Goal: Information Seeking & Learning: Learn about a topic

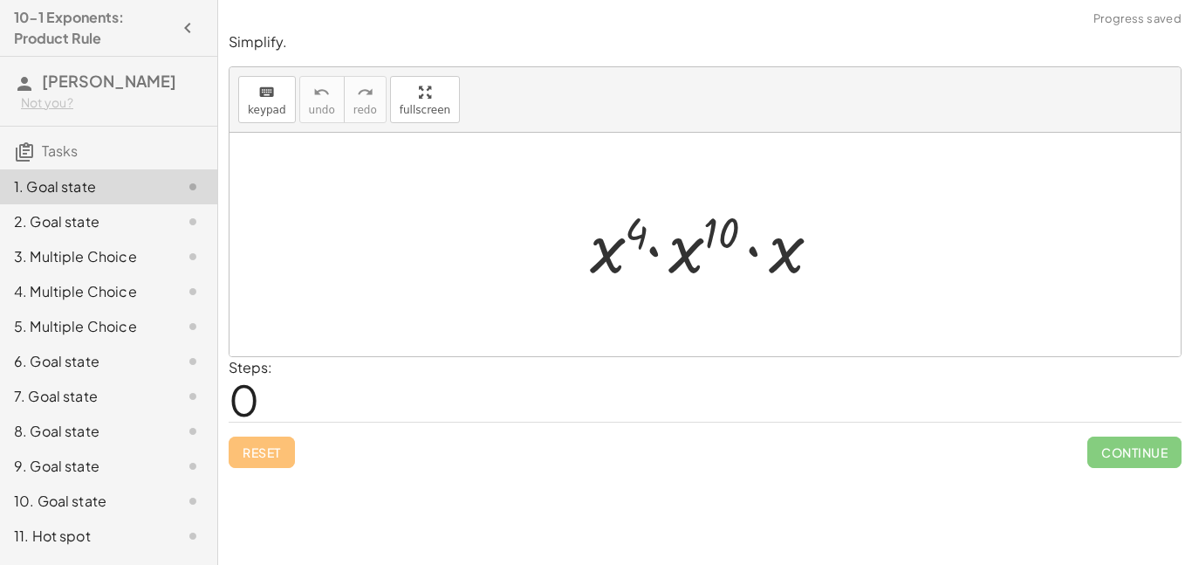
click at [690, 278] on div at bounding box center [712, 245] width 262 height 90
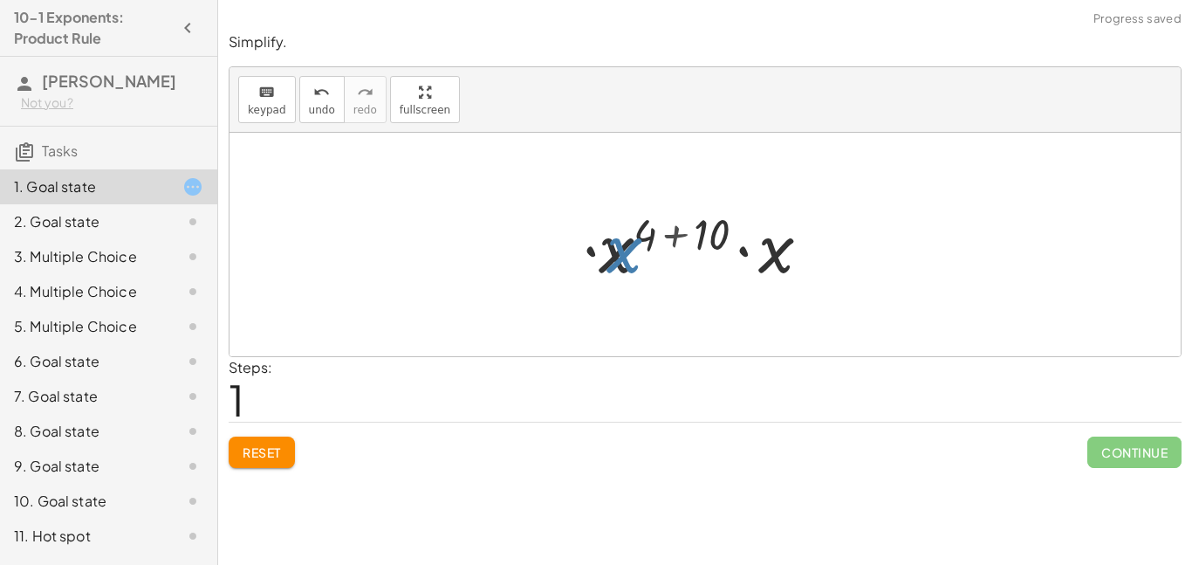
click at [633, 231] on div at bounding box center [711, 245] width 241 height 90
click at [672, 249] on div at bounding box center [711, 245] width 241 height 90
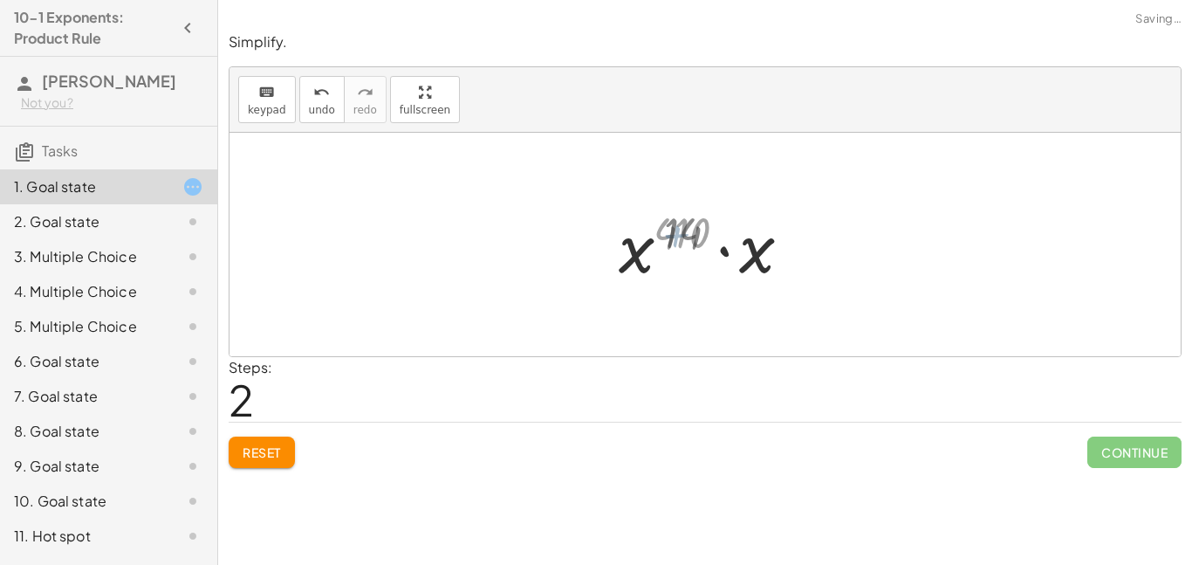
click at [622, 242] on div at bounding box center [712, 245] width 182 height 90
click at [630, 242] on div at bounding box center [712, 245] width 182 height 90
click at [652, 244] on div at bounding box center [712, 245] width 182 height 90
click at [756, 272] on div at bounding box center [712, 245] width 182 height 90
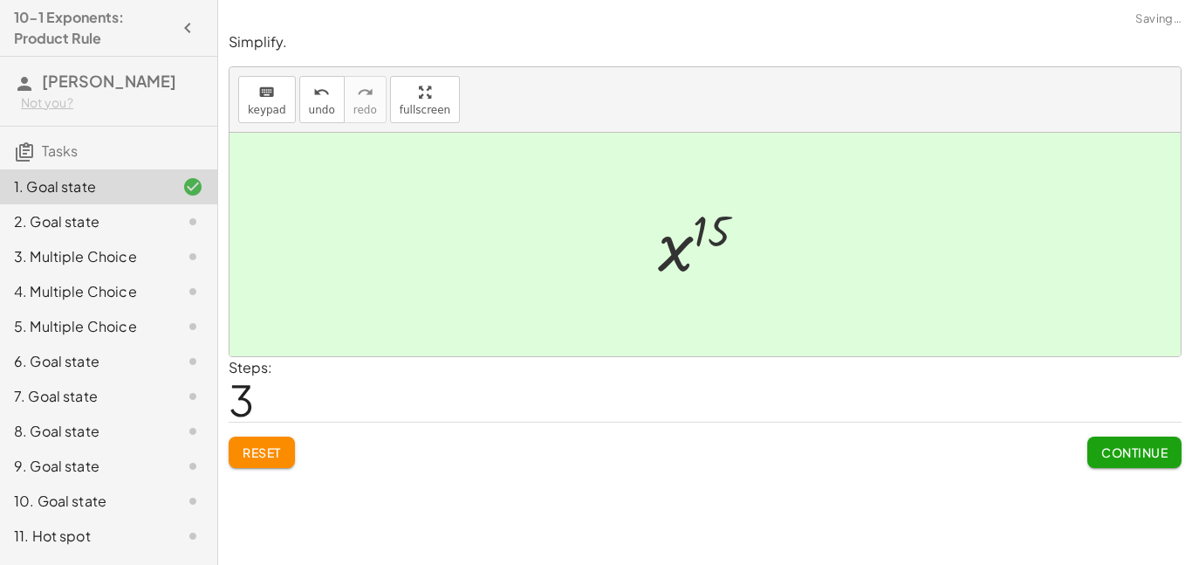
click at [672, 231] on div at bounding box center [711, 245] width 125 height 86
click at [1138, 442] on button "Continue" at bounding box center [1135, 451] width 94 height 31
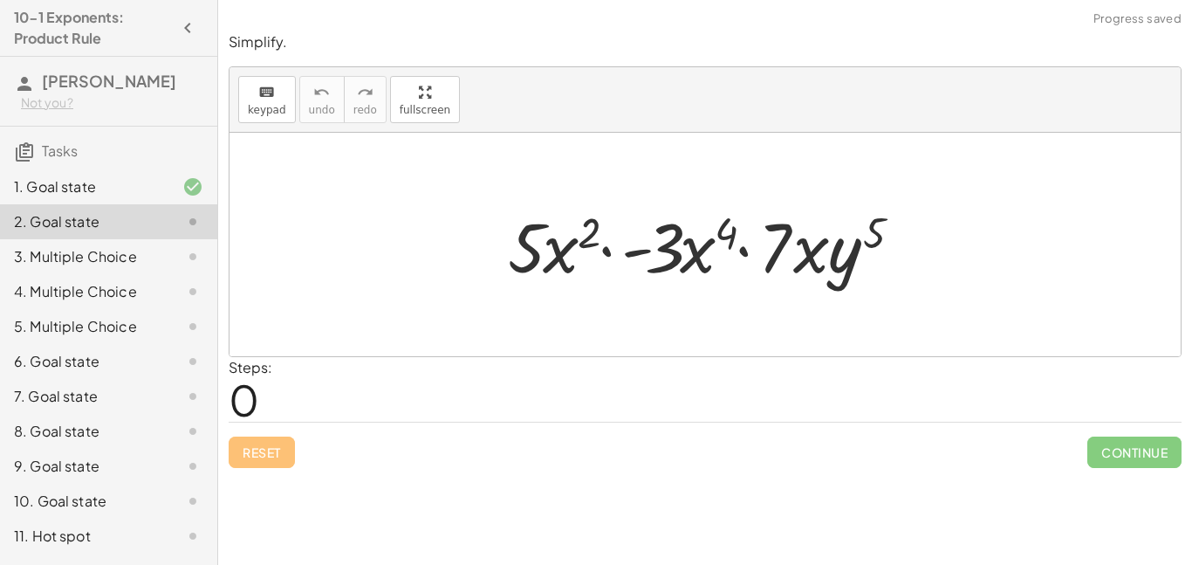
click at [636, 270] on div at bounding box center [711, 245] width 424 height 90
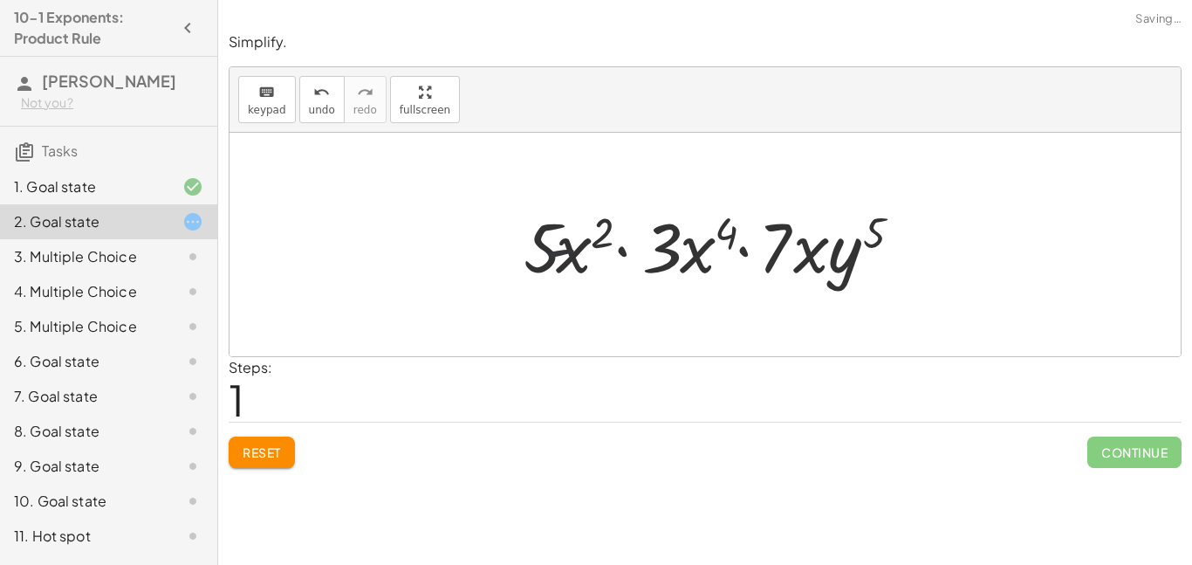
click at [636, 270] on div at bounding box center [711, 245] width 424 height 90
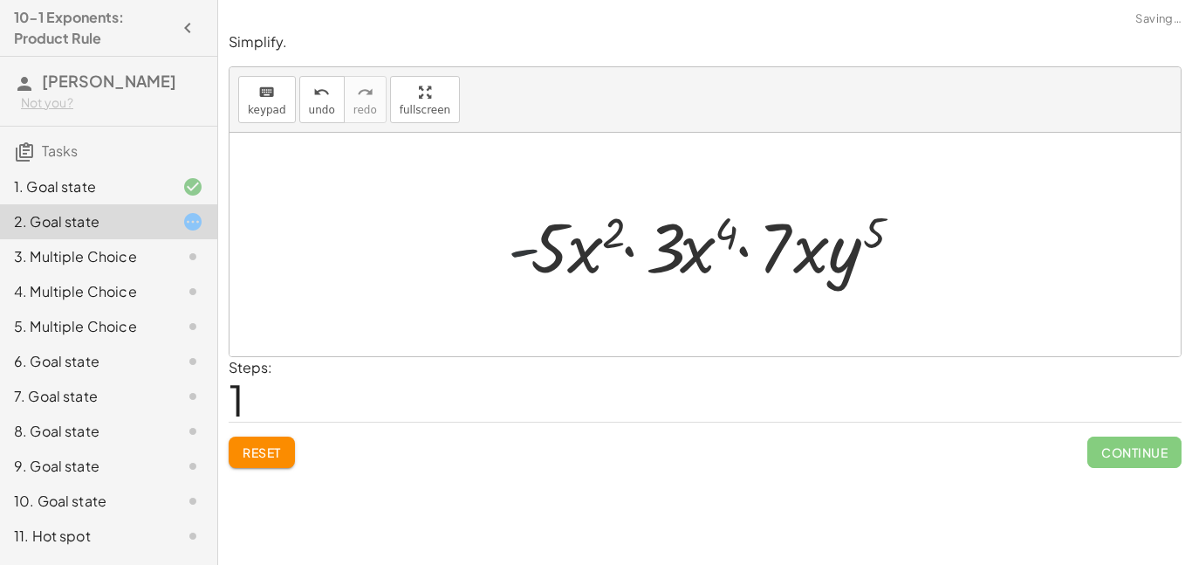
click at [636, 270] on div at bounding box center [711, 245] width 424 height 90
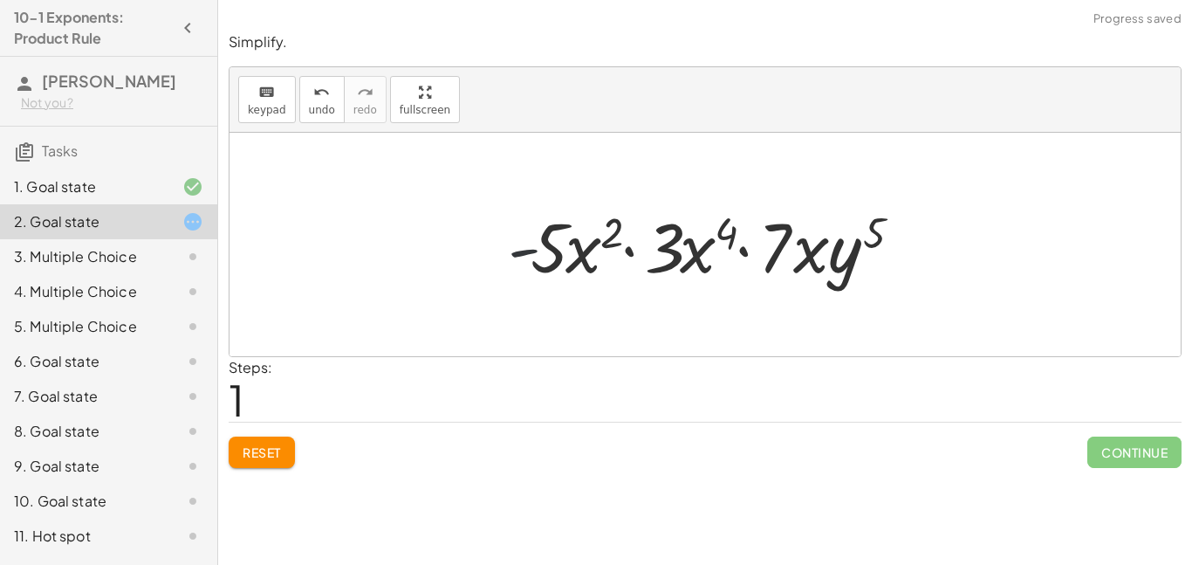
click at [636, 270] on div at bounding box center [711, 245] width 424 height 90
click at [728, 273] on div at bounding box center [711, 245] width 424 height 90
click at [804, 262] on div at bounding box center [711, 245] width 424 height 90
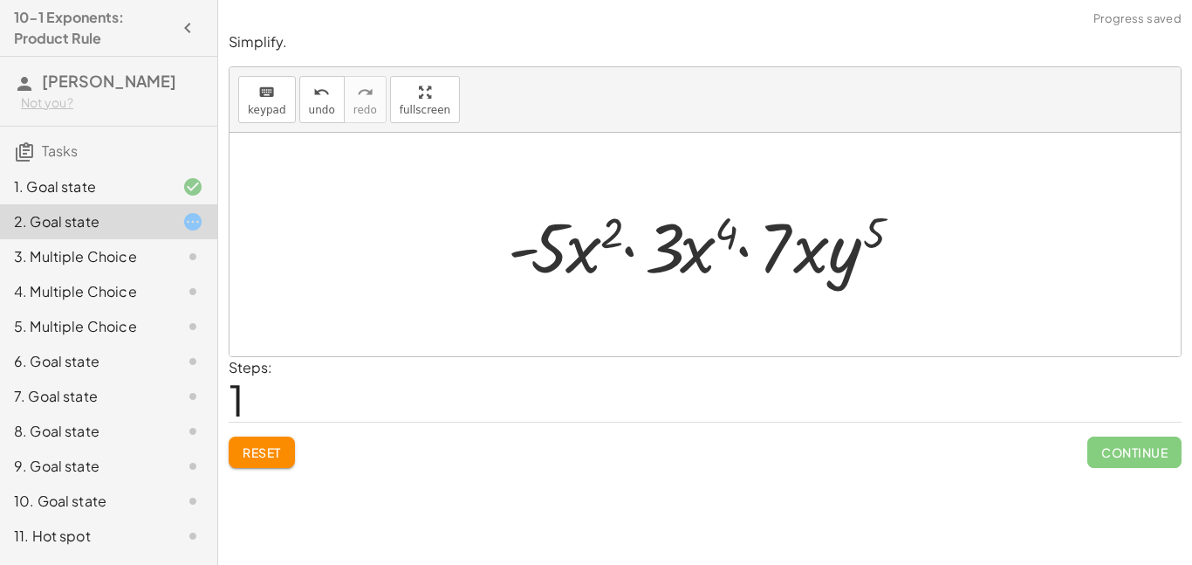
click at [825, 264] on div at bounding box center [711, 245] width 424 height 90
drag, startPoint x: 823, startPoint y: 264, endPoint x: 804, endPoint y: 265, distance: 19.2
click at [804, 265] on div at bounding box center [711, 245] width 424 height 90
drag, startPoint x: 804, startPoint y: 265, endPoint x: 771, endPoint y: 268, distance: 33.3
click at [771, 268] on div at bounding box center [711, 245] width 424 height 90
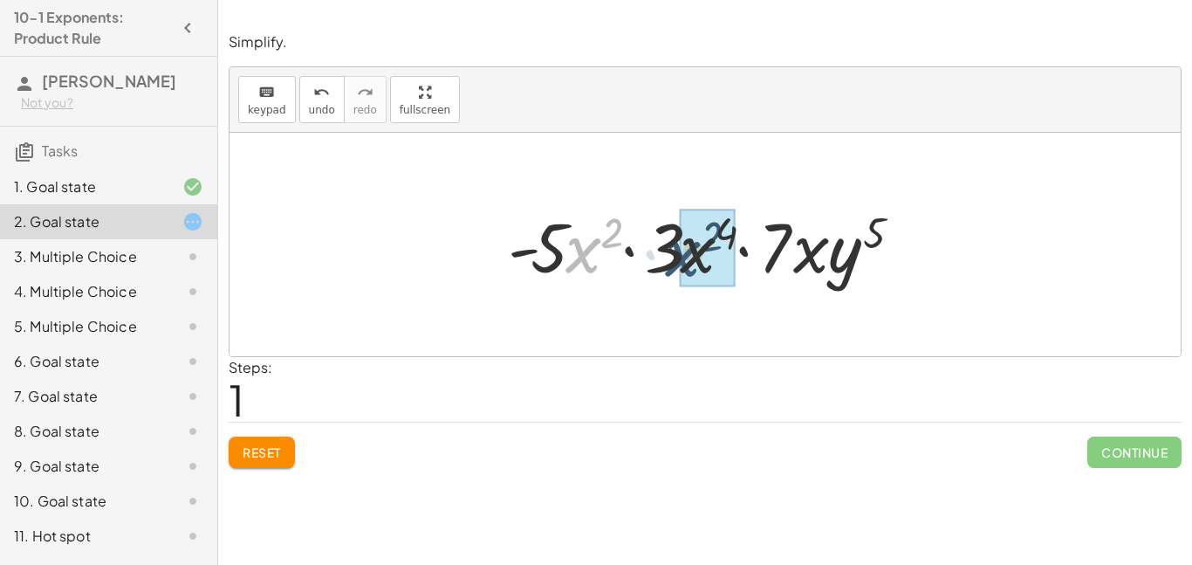
drag, startPoint x: 567, startPoint y: 256, endPoint x: 690, endPoint y: 264, distance: 122.5
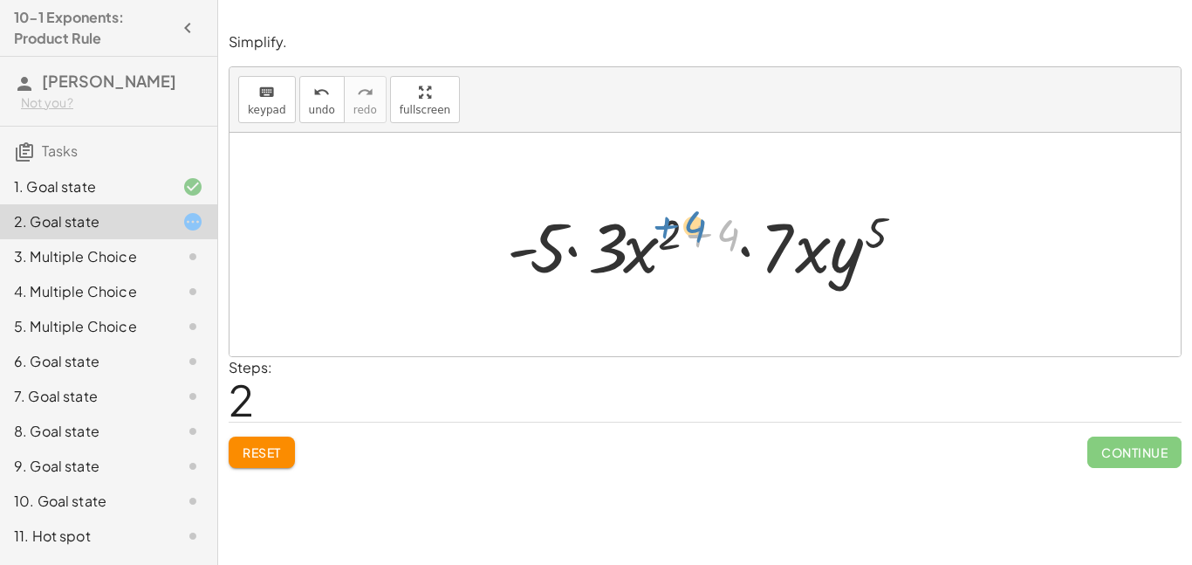
drag, startPoint x: 682, startPoint y: 243, endPoint x: 646, endPoint y: 234, distance: 36.8
click at [646, 234] on div at bounding box center [711, 245] width 427 height 90
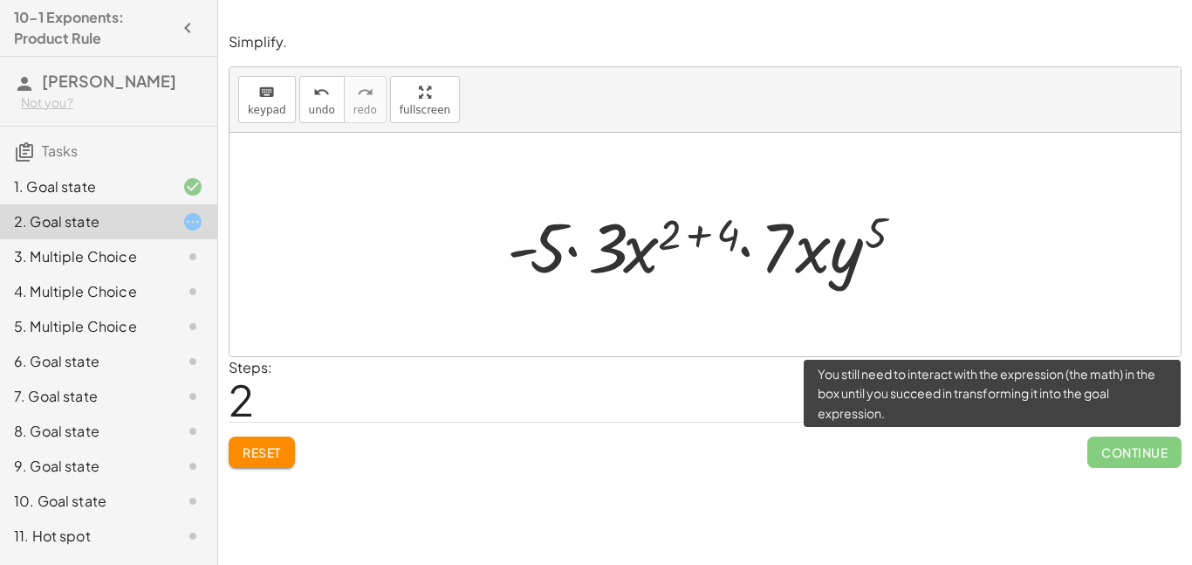
click at [1110, 451] on span "Continue" at bounding box center [1135, 451] width 94 height 31
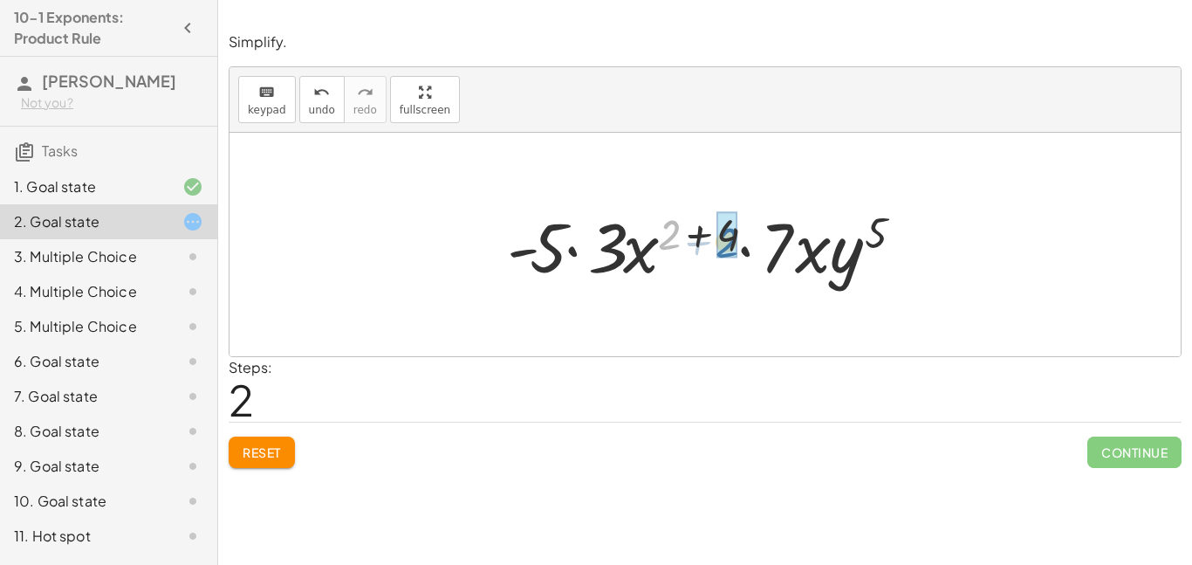
drag, startPoint x: 662, startPoint y: 229, endPoint x: 722, endPoint y: 237, distance: 60.7
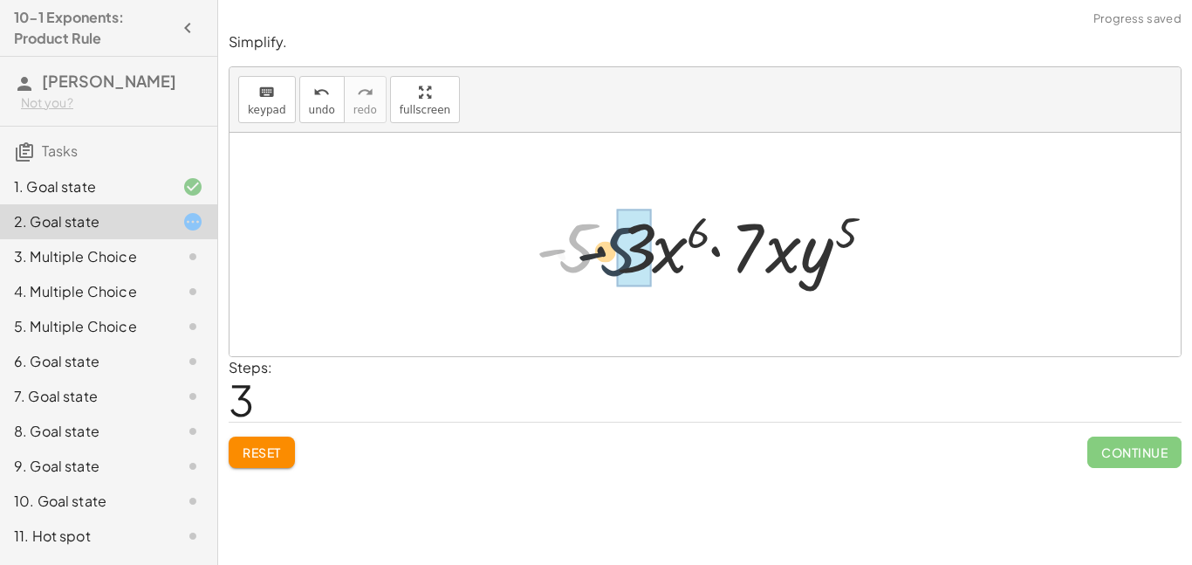
drag, startPoint x: 572, startPoint y: 246, endPoint x: 644, endPoint y: 255, distance: 73.0
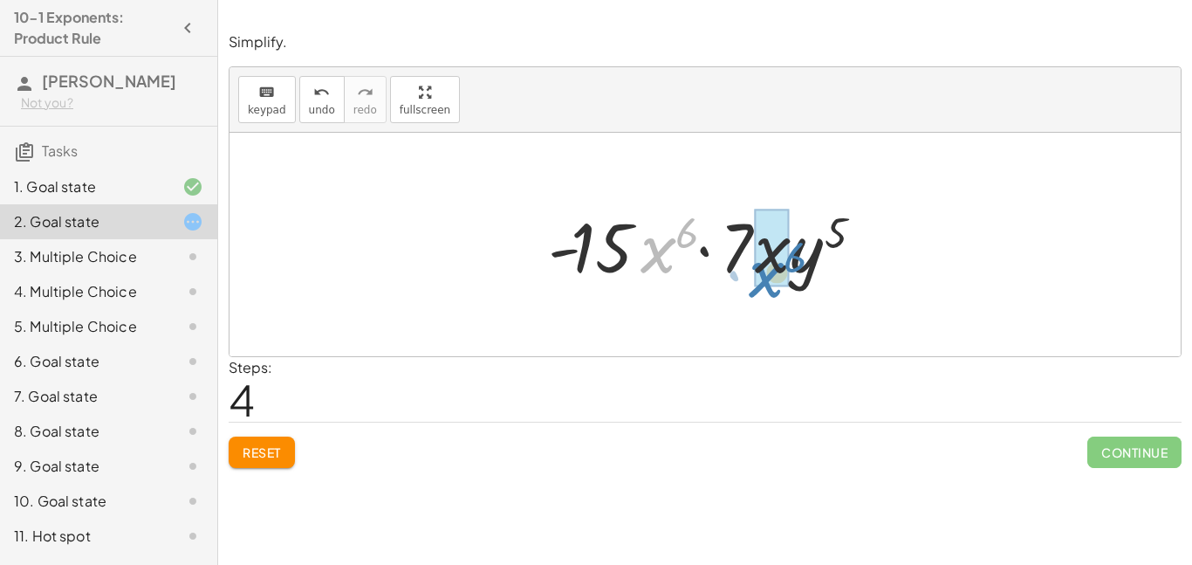
drag, startPoint x: 663, startPoint y: 250, endPoint x: 773, endPoint y: 272, distance: 112.3
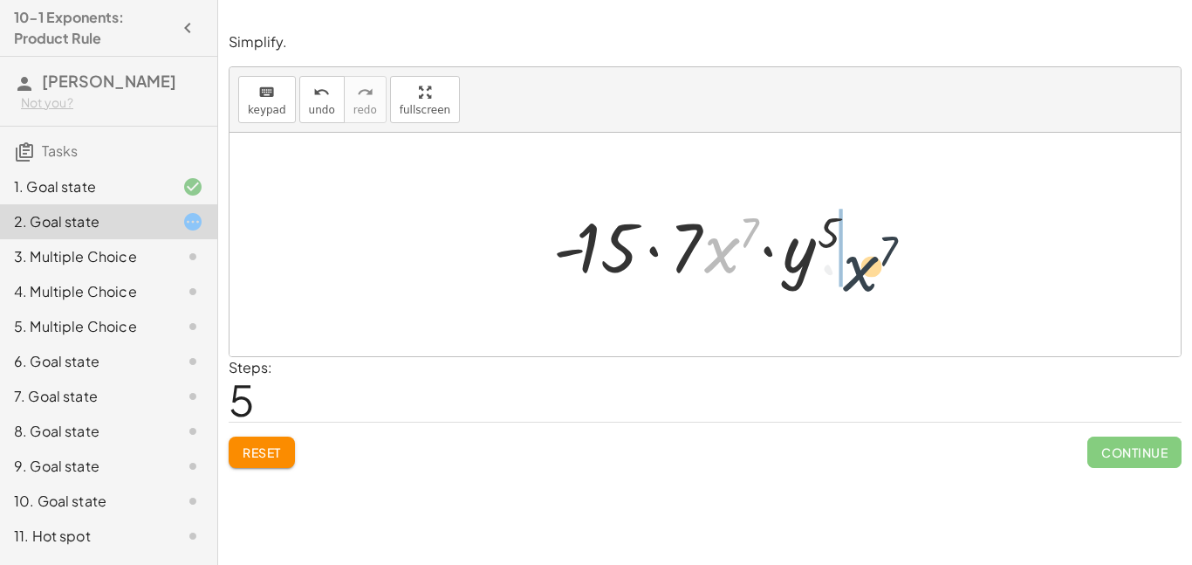
drag, startPoint x: 725, startPoint y: 243, endPoint x: 868, endPoint y: 263, distance: 143.7
click at [868, 263] on div at bounding box center [711, 245] width 333 height 90
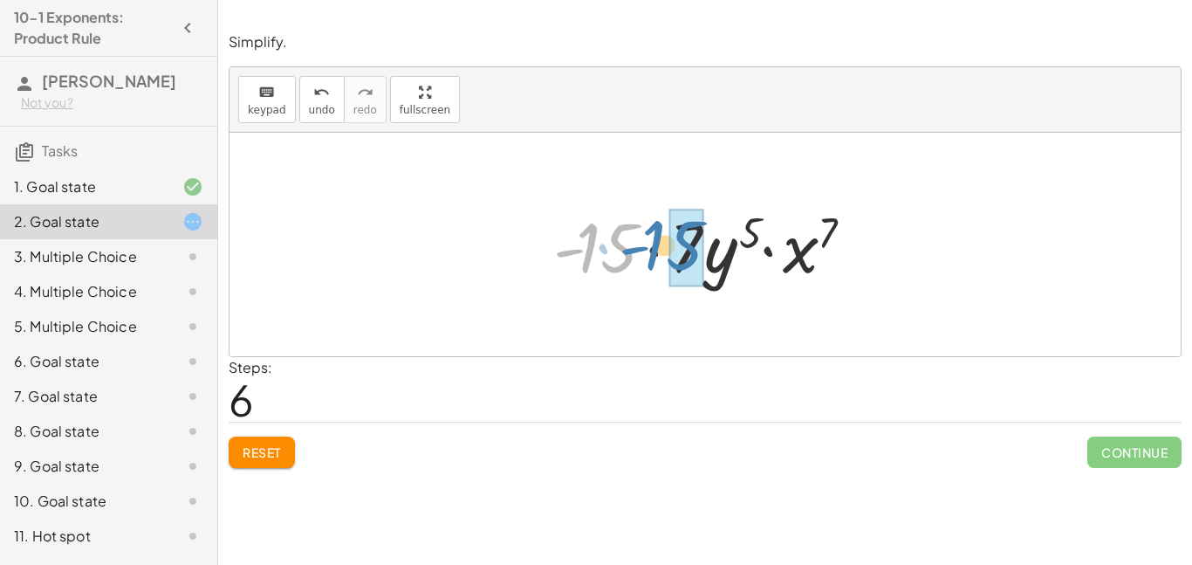
drag, startPoint x: 613, startPoint y: 248, endPoint x: 676, endPoint y: 244, distance: 63.9
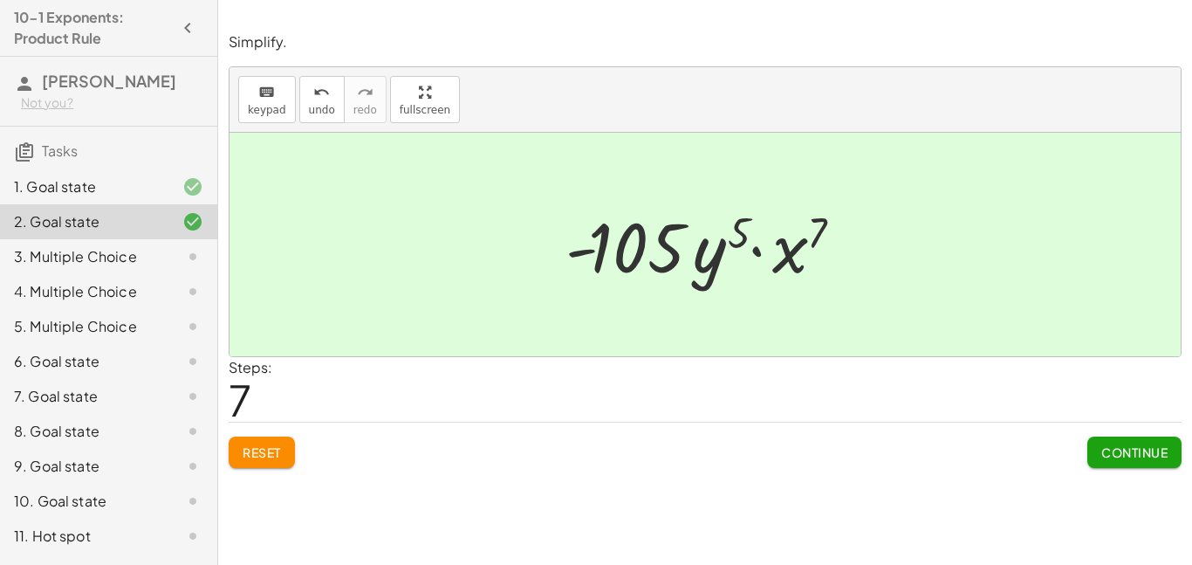
click at [1095, 443] on button "Continue" at bounding box center [1135, 451] width 94 height 31
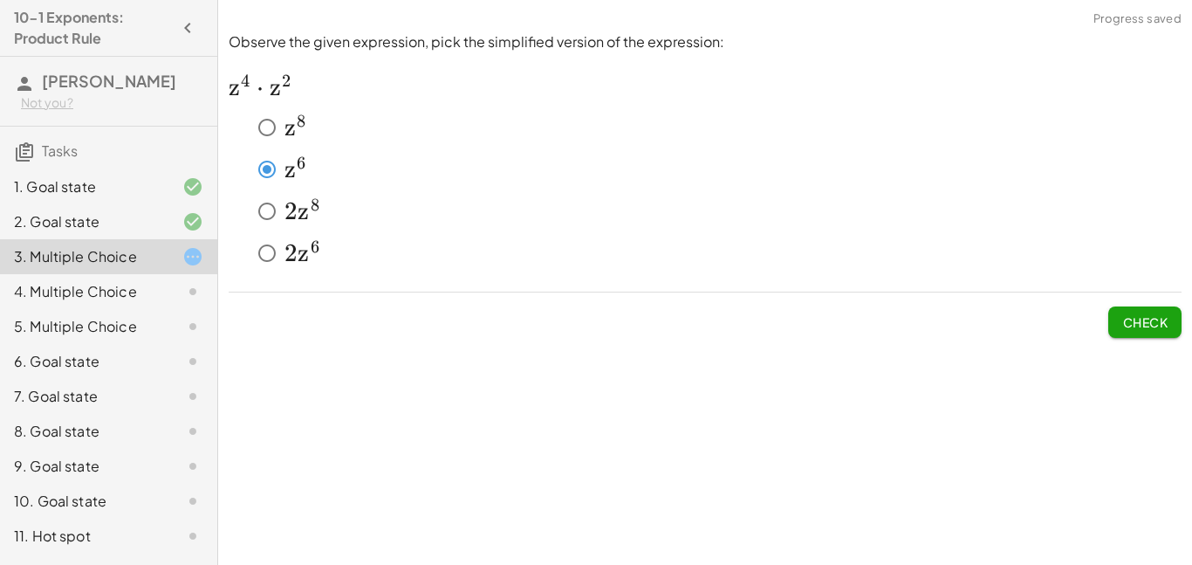
click at [1128, 320] on span "Check" at bounding box center [1145, 322] width 45 height 16
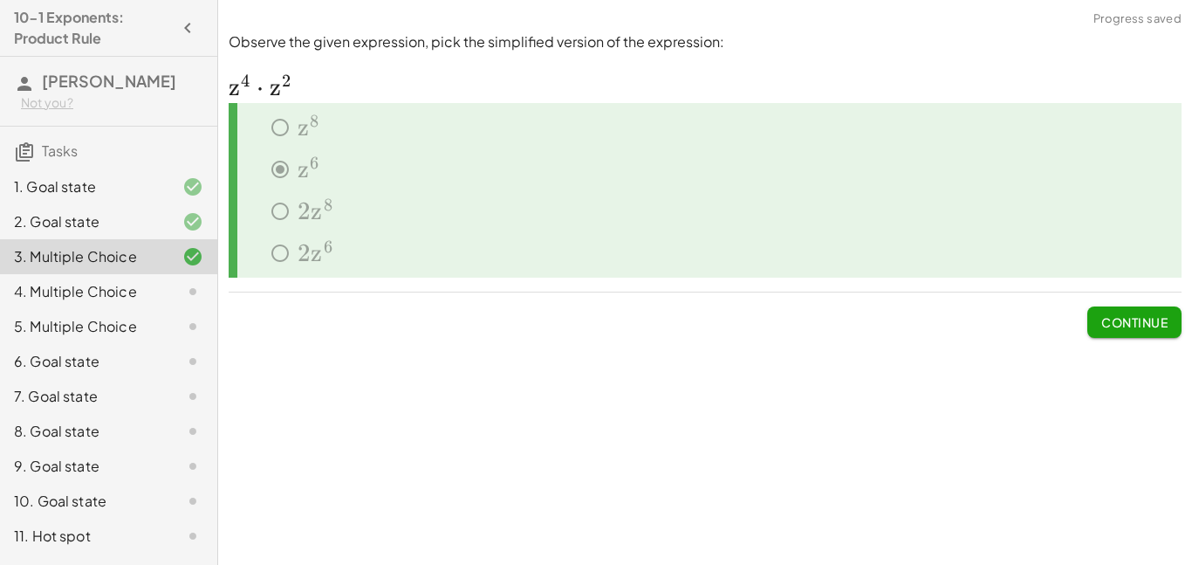
click at [1137, 330] on button "Continue" at bounding box center [1135, 321] width 94 height 31
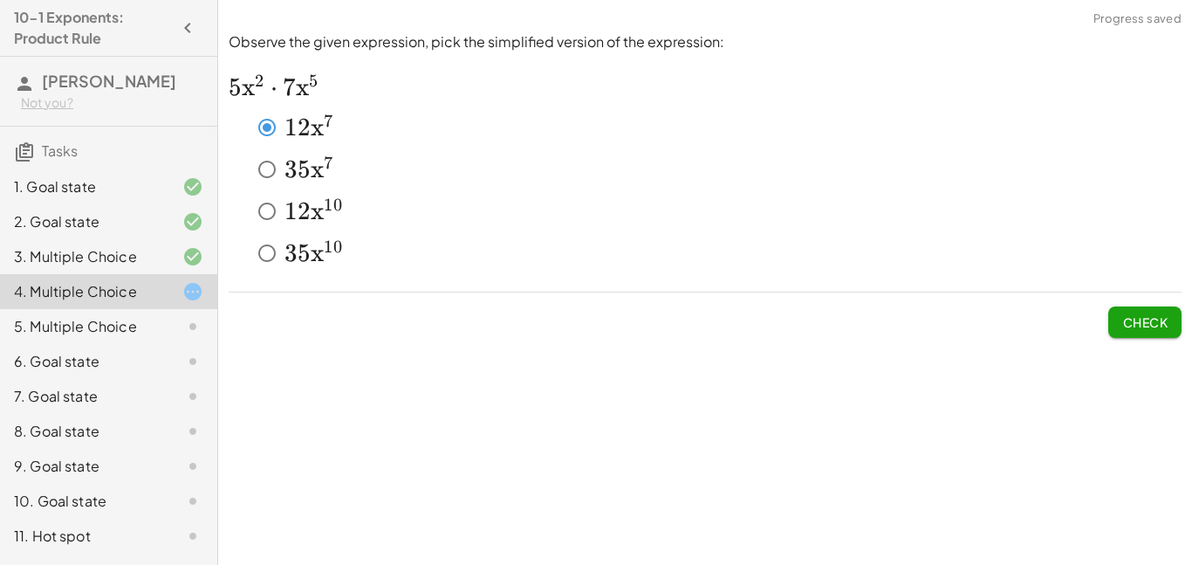
click at [1109, 327] on button "Check" at bounding box center [1145, 321] width 73 height 31
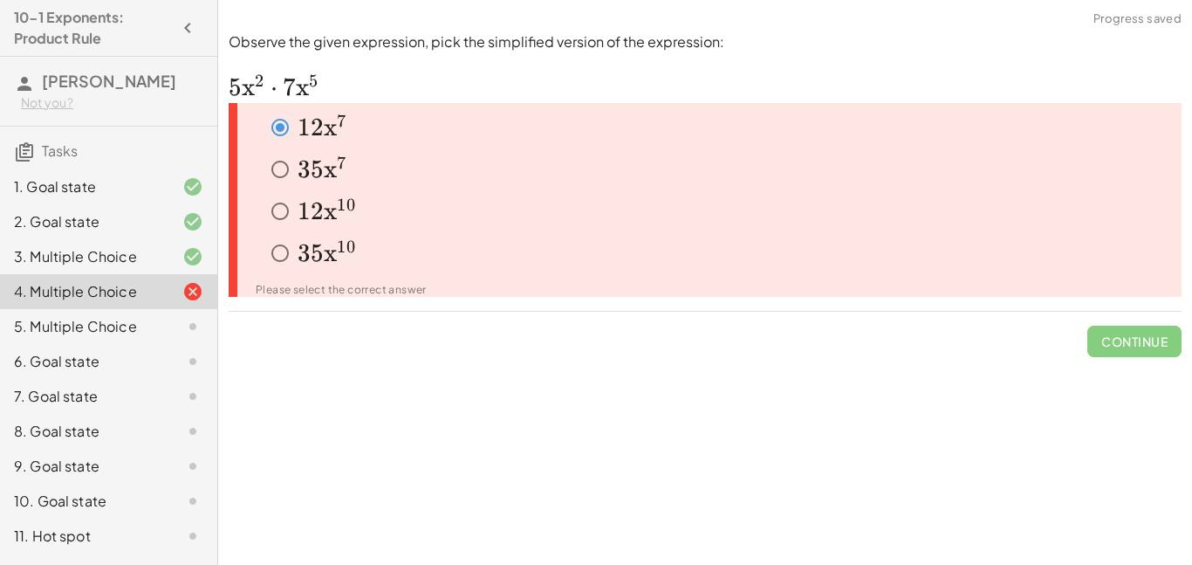
scroll to position [20, 0]
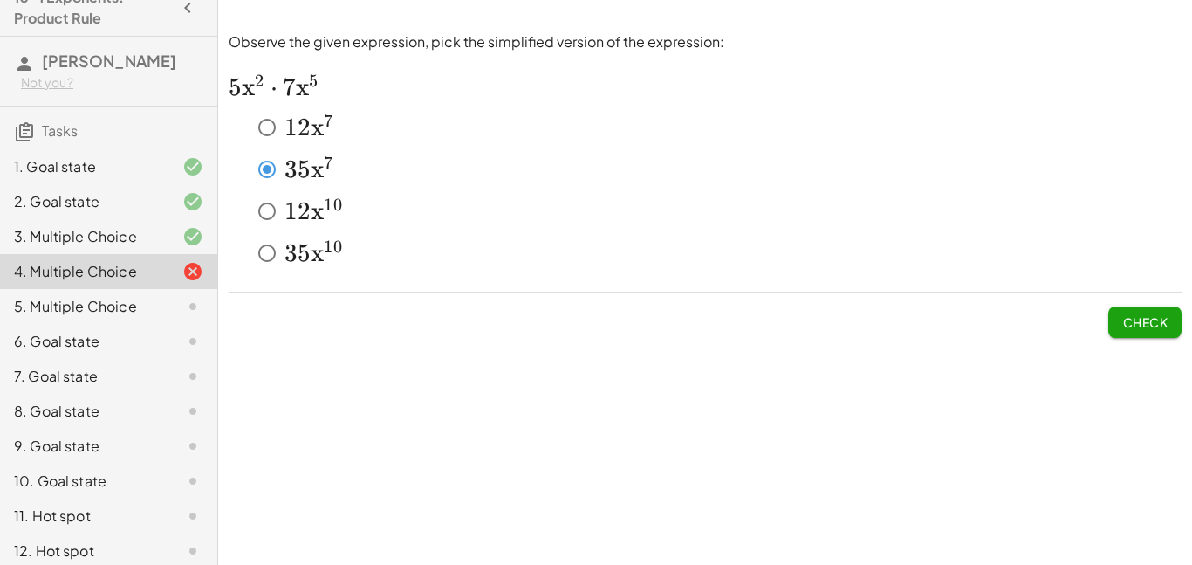
click at [1089, 330] on div "Check" at bounding box center [705, 314] width 953 height 45
click at [1123, 320] on span "Check" at bounding box center [1145, 322] width 45 height 16
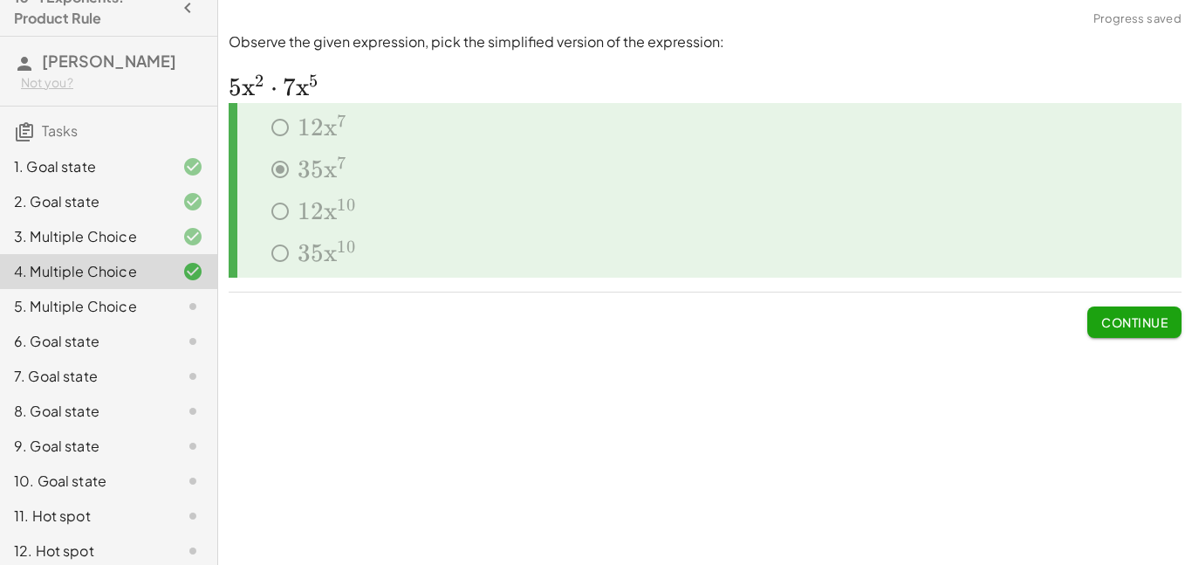
click at [1152, 326] on span "Continue" at bounding box center [1135, 322] width 66 height 16
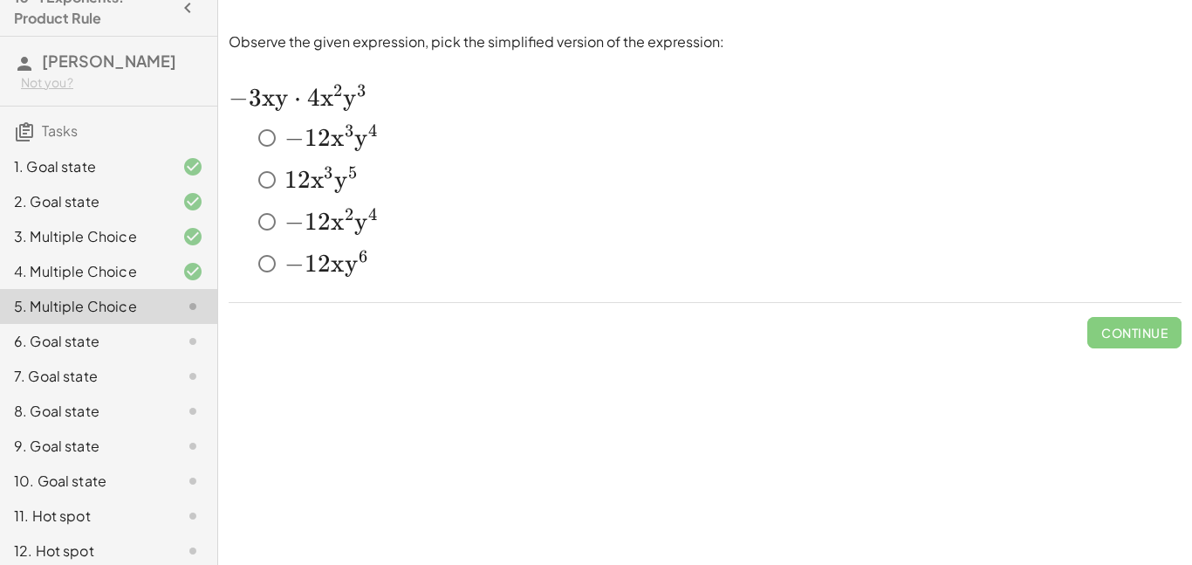
scroll to position [0, 0]
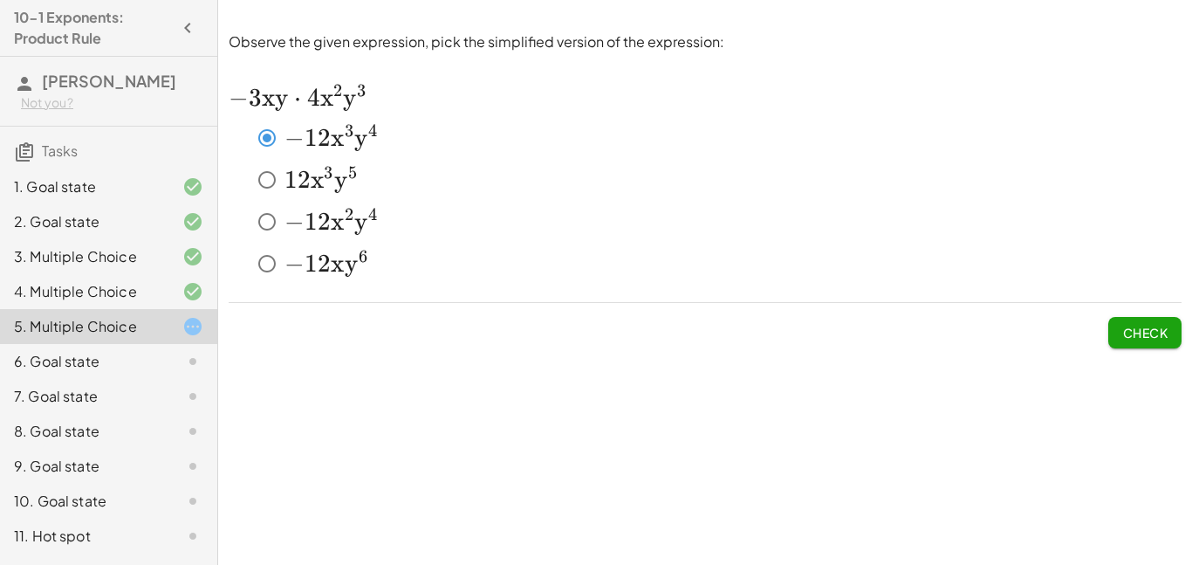
click at [1157, 326] on span "Check" at bounding box center [1145, 333] width 45 height 16
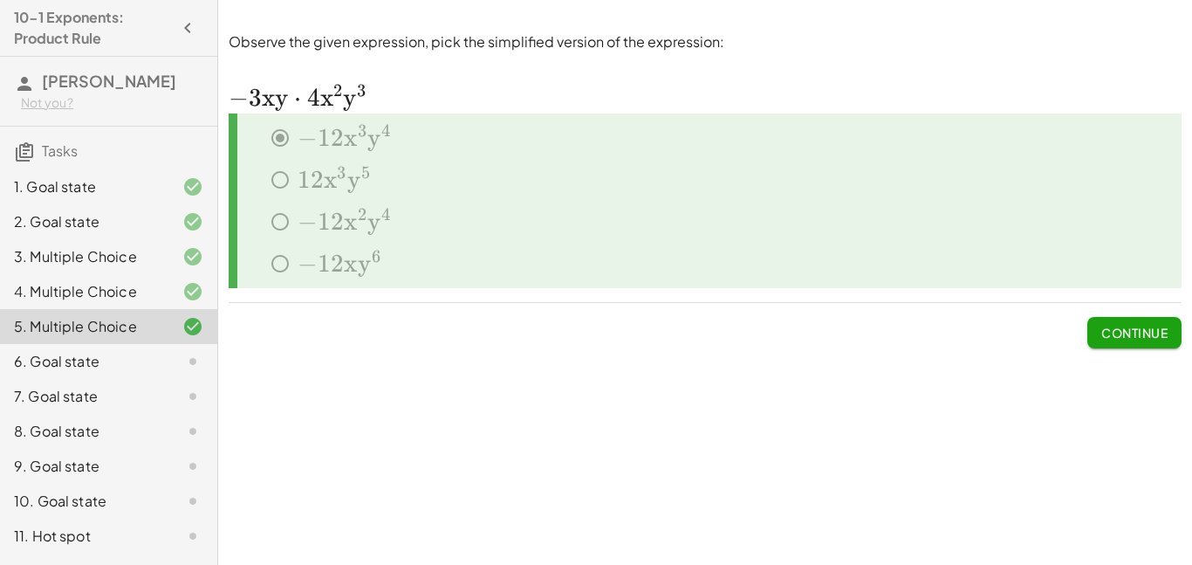
click at [1153, 343] on button "Continue" at bounding box center [1135, 332] width 94 height 31
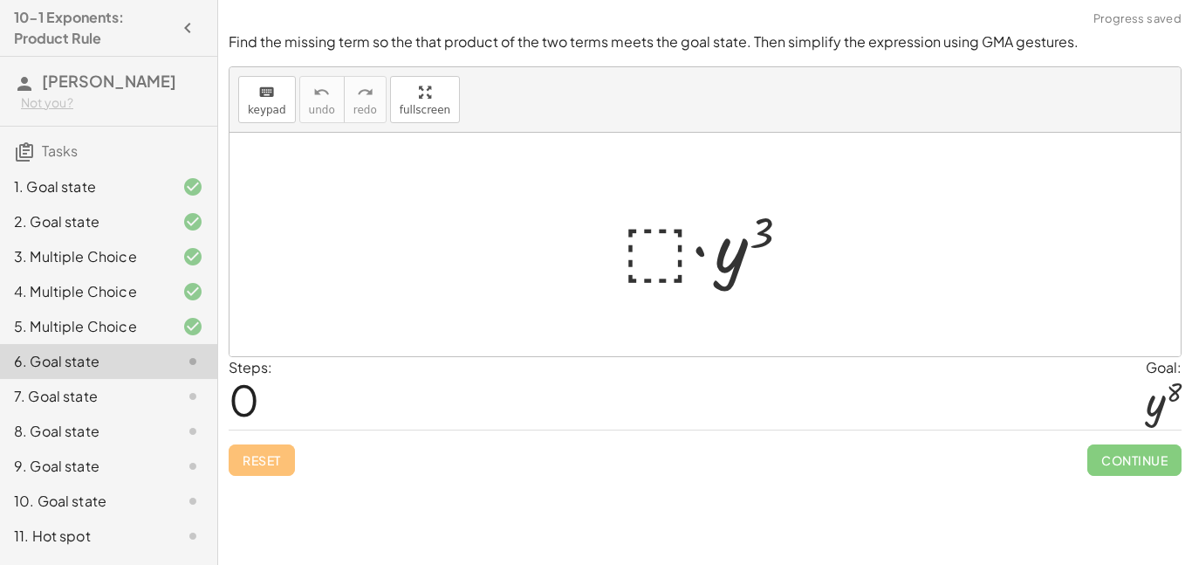
click at [652, 258] on div at bounding box center [712, 245] width 196 height 90
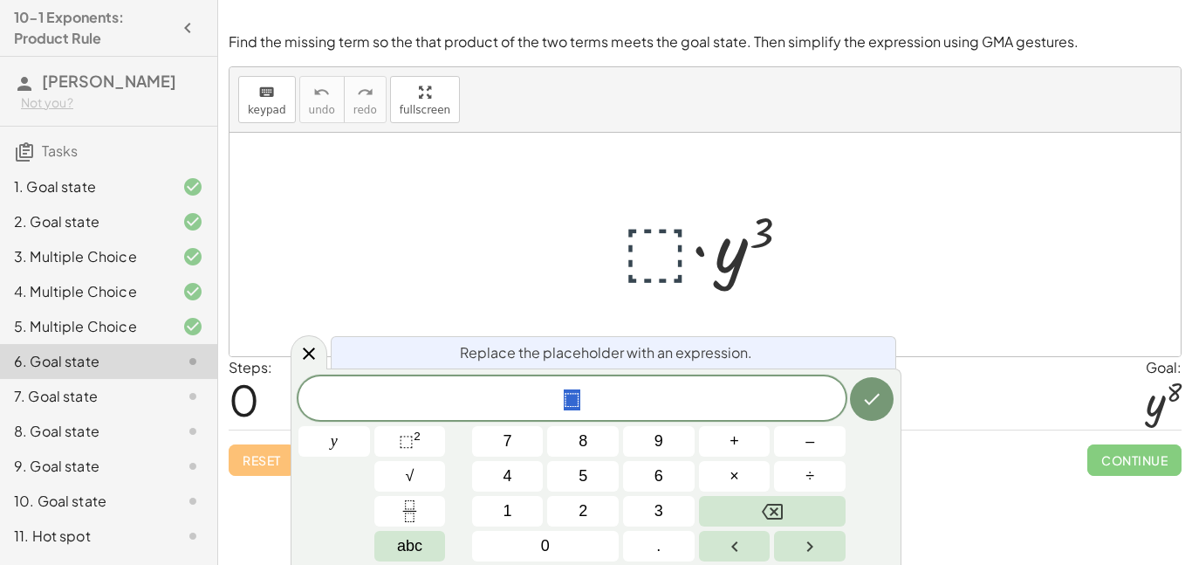
scroll to position [1, 0]
click at [347, 436] on button "y" at bounding box center [335, 441] width 72 height 31
click at [381, 436] on button "⬚ 2" at bounding box center [410, 441] width 72 height 31
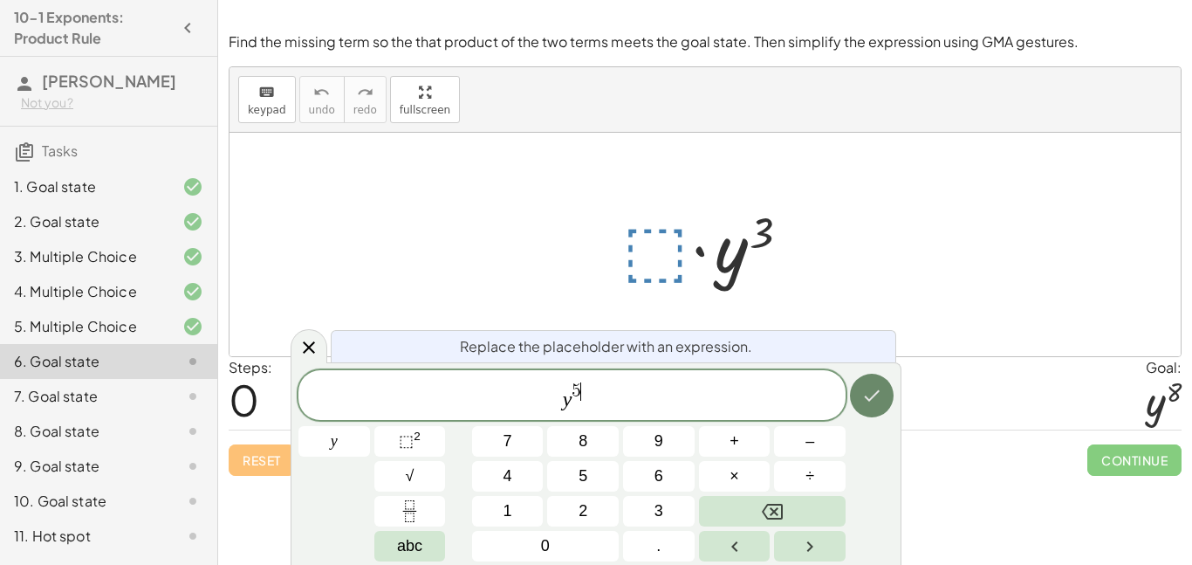
click at [863, 397] on icon "Done" at bounding box center [872, 395] width 21 height 21
click at [863, 397] on div "Steps: 0 Goal: y 8" at bounding box center [705, 393] width 953 height 72
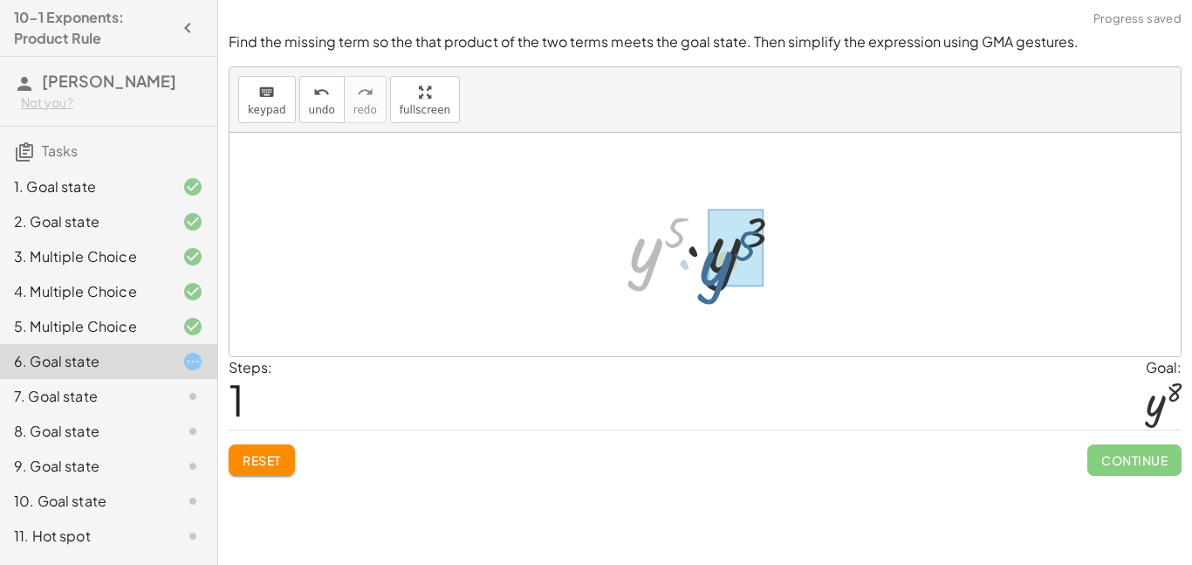
drag, startPoint x: 654, startPoint y: 237, endPoint x: 744, endPoint y: 251, distance: 91.0
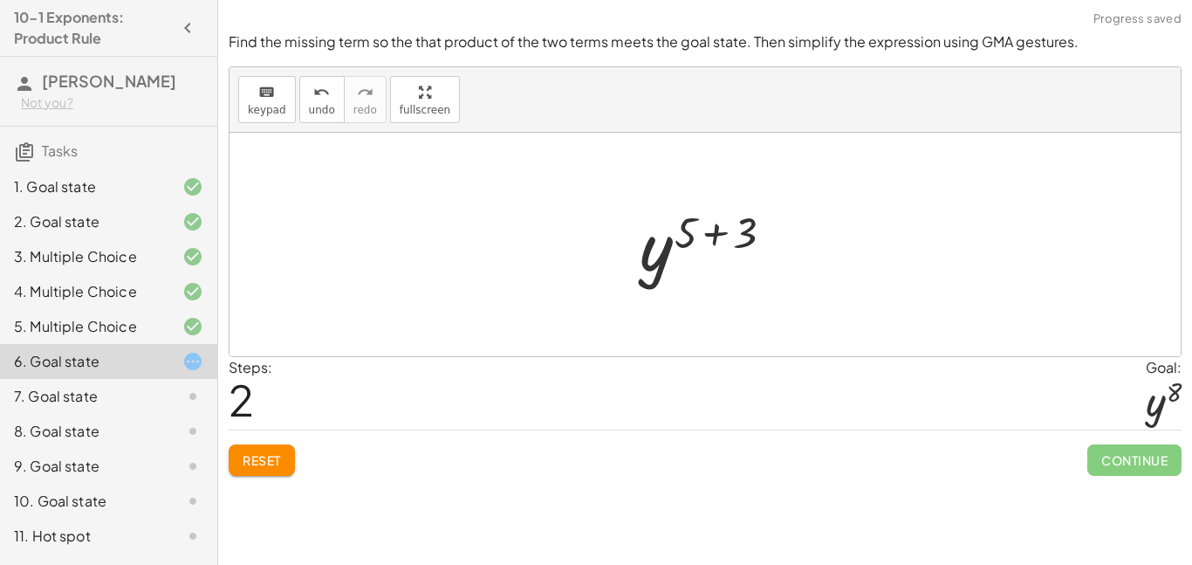
click at [652, 267] on div at bounding box center [712, 245] width 162 height 86
drag, startPoint x: 687, startPoint y: 247, endPoint x: 753, endPoint y: 246, distance: 66.3
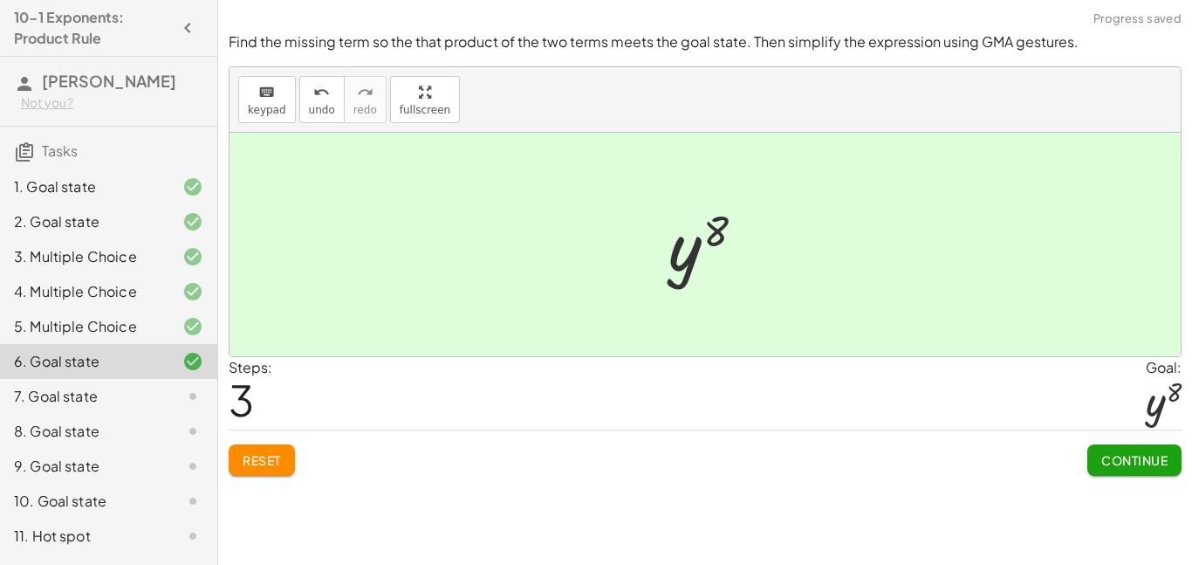
click at [1117, 461] on span "Continue" at bounding box center [1135, 460] width 66 height 16
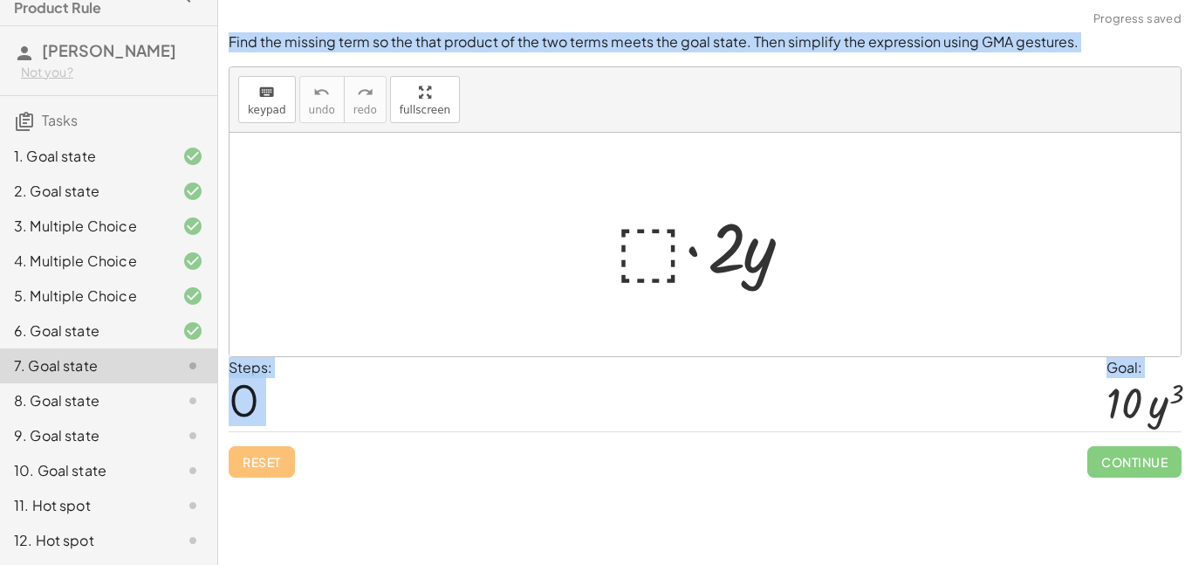
scroll to position [0, 0]
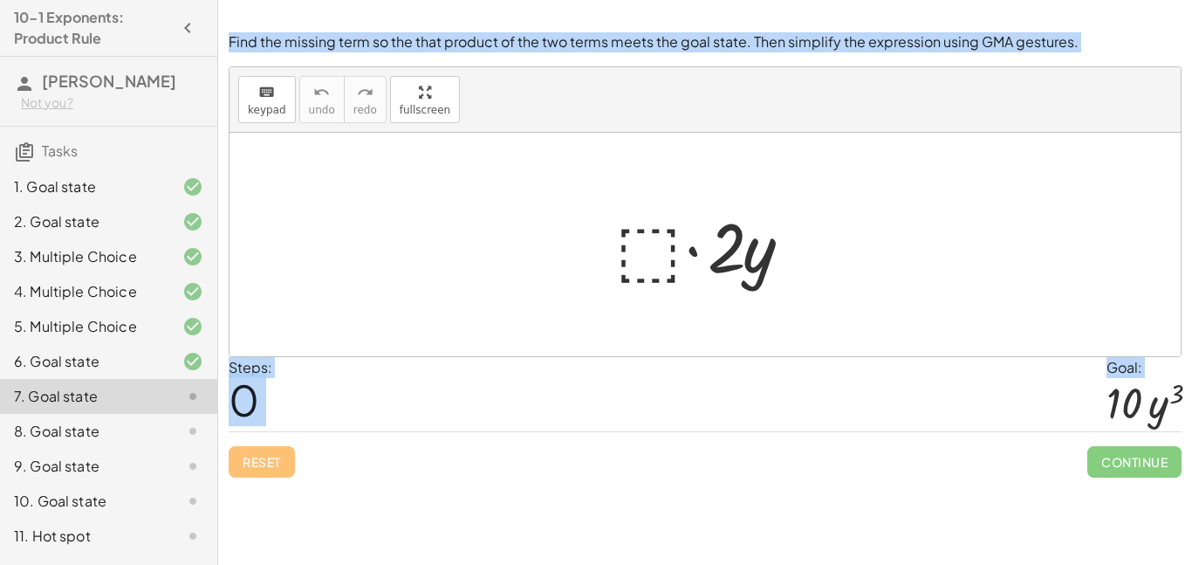
click at [648, 250] on div at bounding box center [712, 245] width 210 height 90
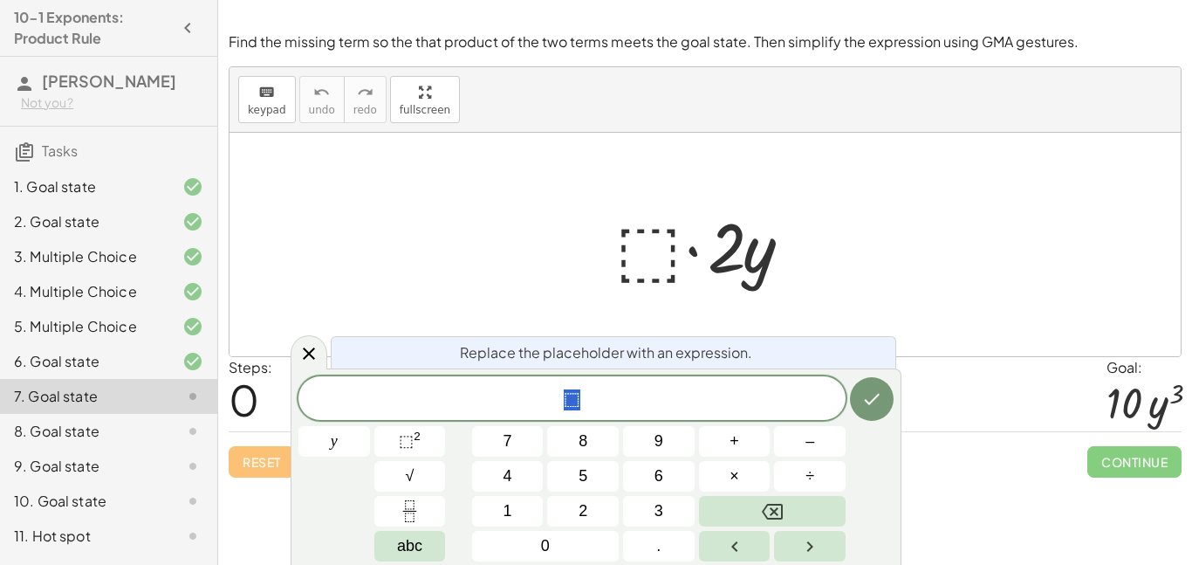
scroll to position [2, 0]
click at [562, 470] on button "5" at bounding box center [583, 476] width 72 height 31
click at [347, 445] on button "y" at bounding box center [335, 441] width 72 height 31
click at [426, 442] on button "⬚ 2" at bounding box center [410, 441] width 72 height 31
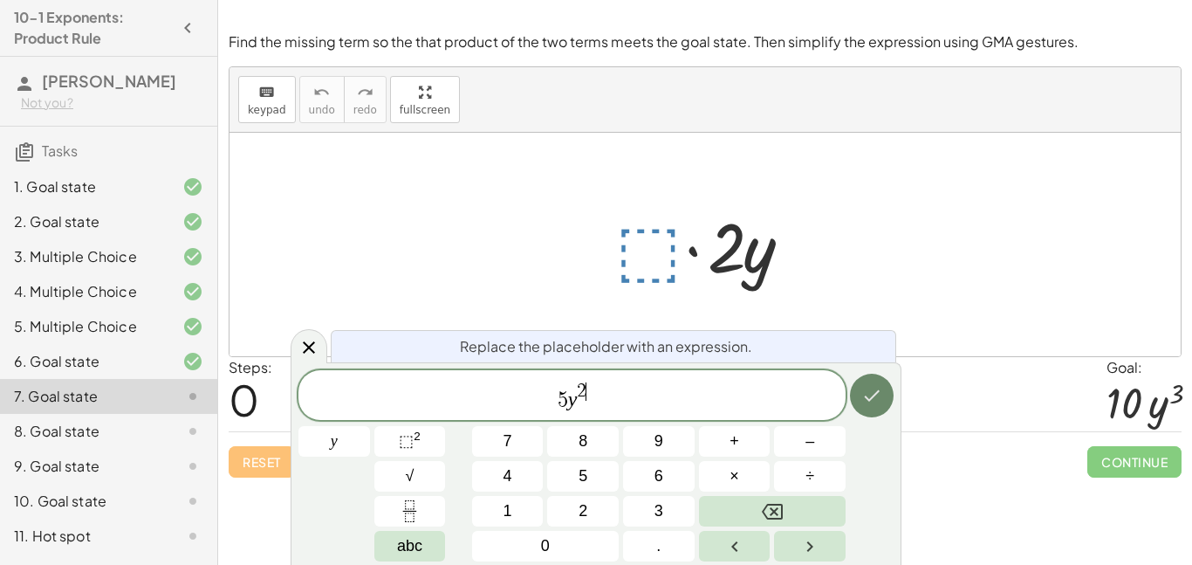
click at [879, 404] on icon "Done" at bounding box center [872, 395] width 21 height 21
click at [879, 404] on div "Steps: 0 Goal: · 10 · y 3" at bounding box center [705, 394] width 953 height 75
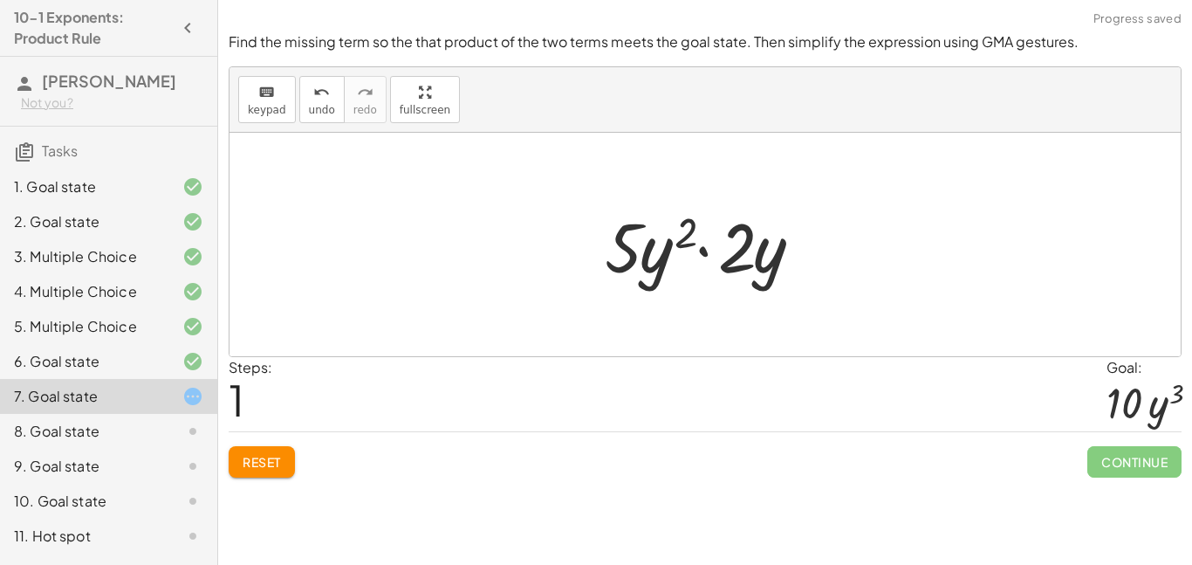
click at [1123, 443] on div "Continue" at bounding box center [1135, 454] width 94 height 45
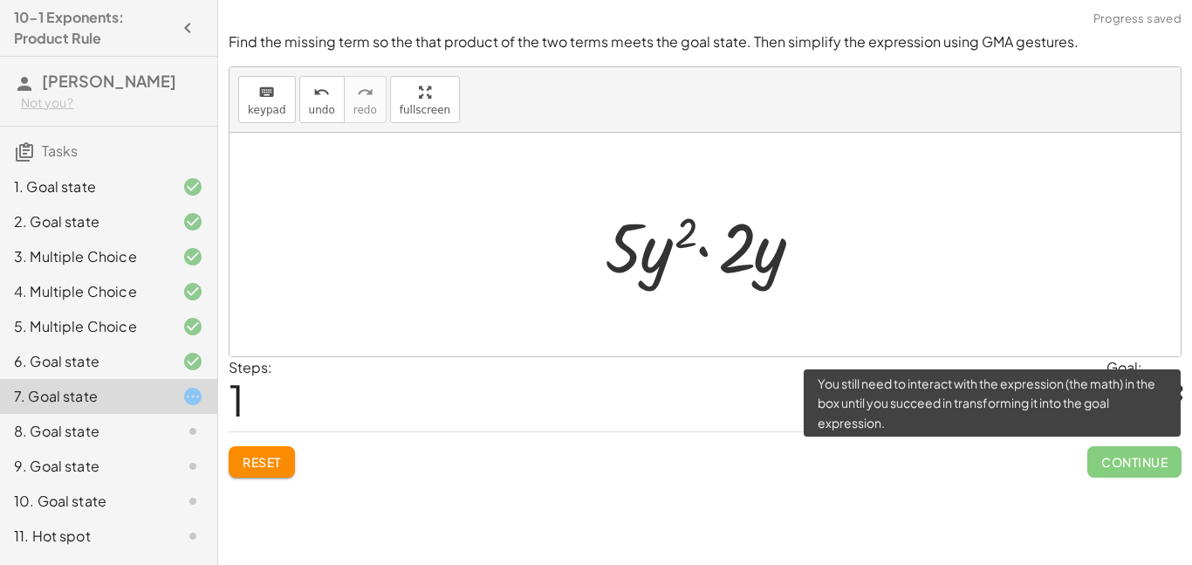
click at [1120, 456] on span "Continue" at bounding box center [1135, 461] width 94 height 31
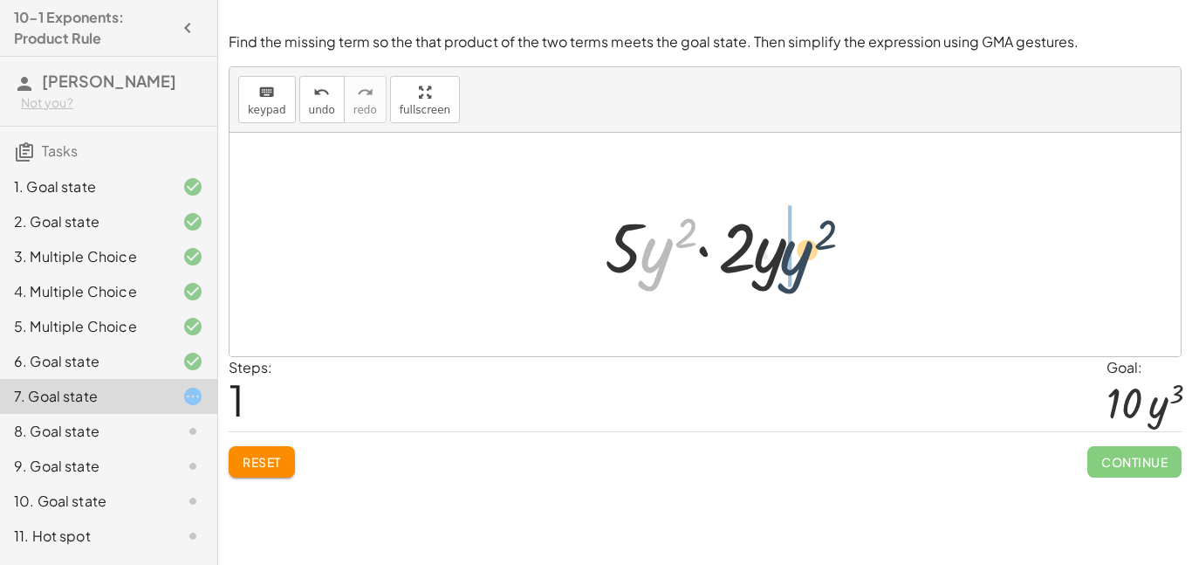
drag, startPoint x: 658, startPoint y: 271, endPoint x: 828, endPoint y: 274, distance: 170.2
click at [828, 274] on div "· ⬚ · 2 · y · y 2 · 2 · y · 5 · y 2" at bounding box center [705, 245] width 253 height 99
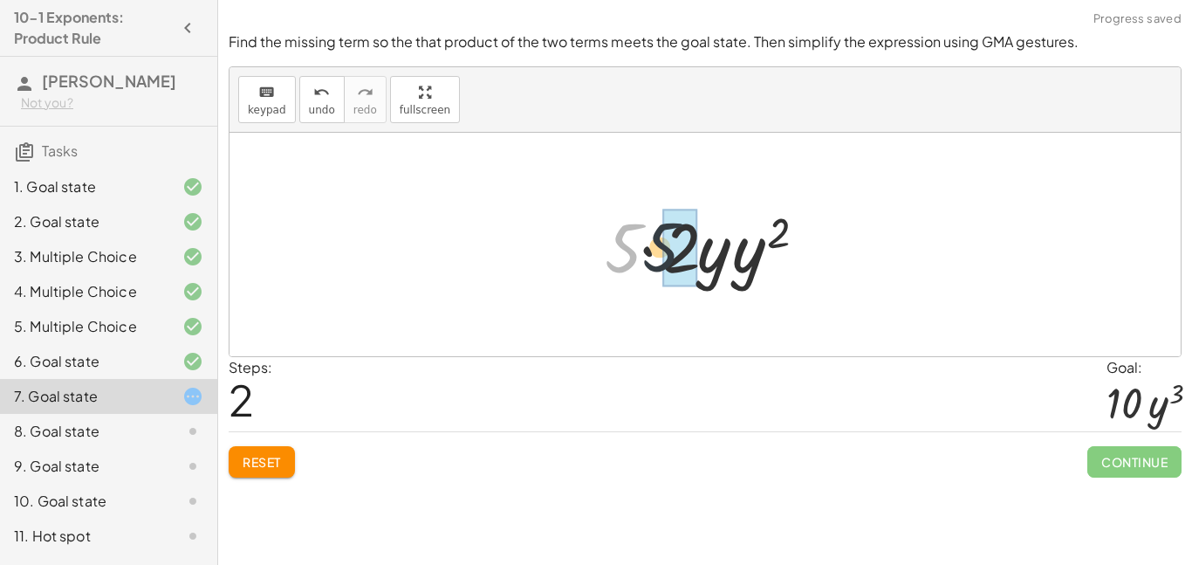
drag, startPoint x: 627, startPoint y: 259, endPoint x: 686, endPoint y: 260, distance: 59.4
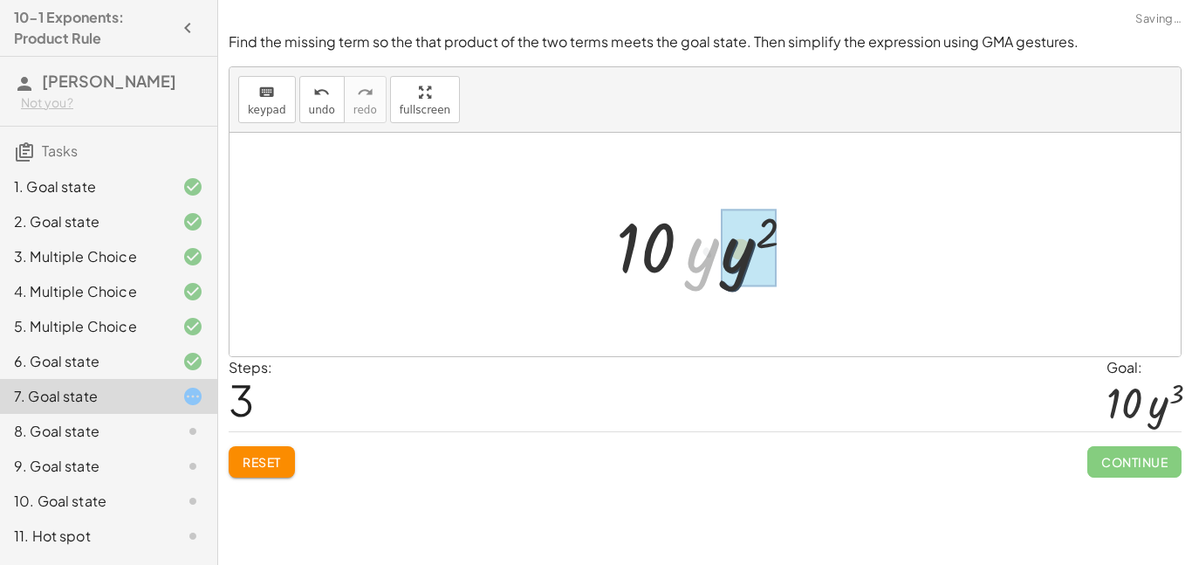
drag, startPoint x: 690, startPoint y: 260, endPoint x: 728, endPoint y: 262, distance: 38.4
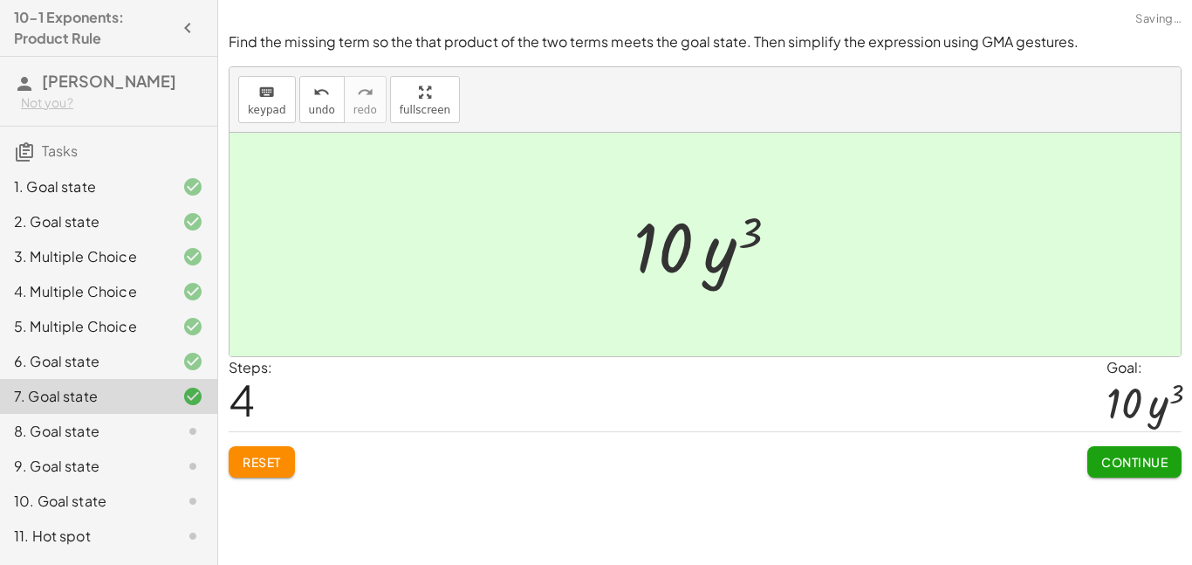
click at [1143, 462] on span "Continue" at bounding box center [1135, 462] width 66 height 16
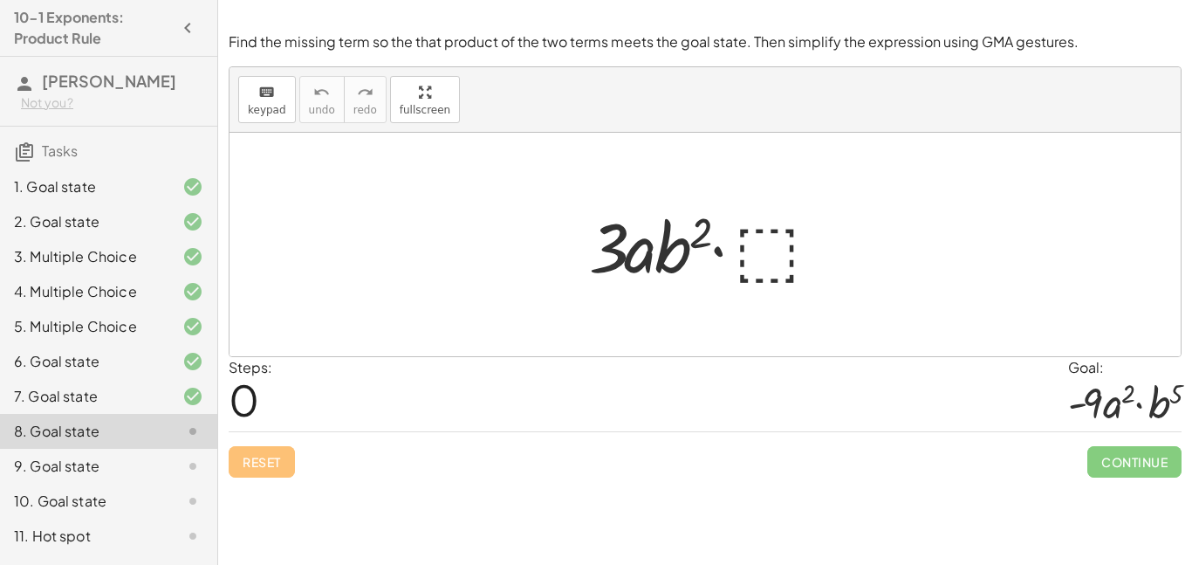
click at [740, 237] on div at bounding box center [711, 245] width 263 height 90
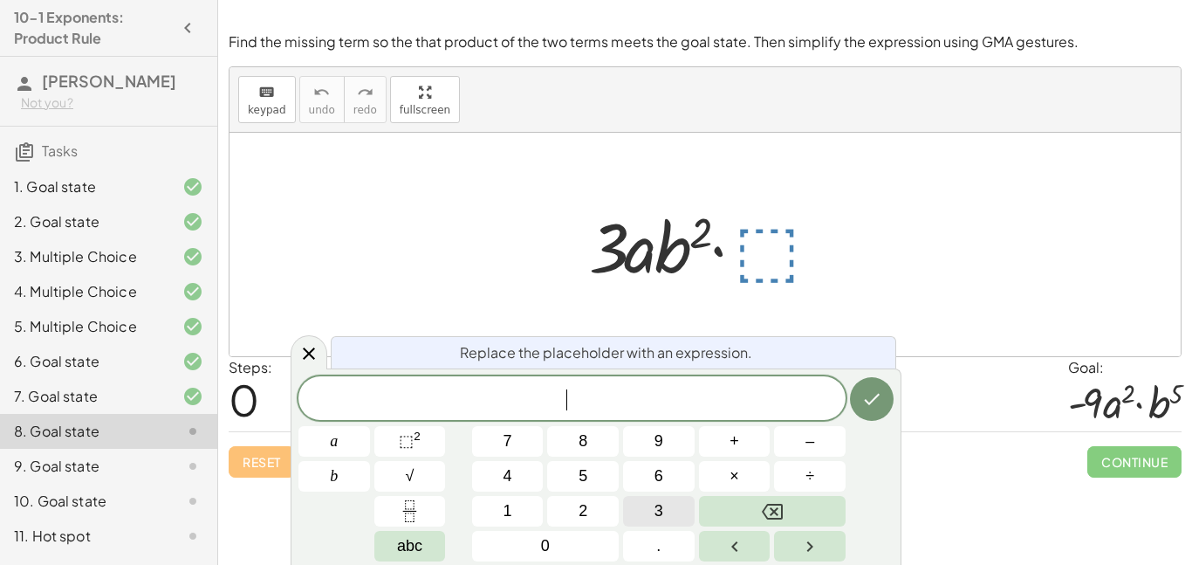
click at [635, 504] on button "3" at bounding box center [659, 511] width 72 height 31
click at [488, 404] on span "​" at bounding box center [572, 400] width 547 height 24
click at [826, 434] on button "–" at bounding box center [810, 441] width 72 height 31
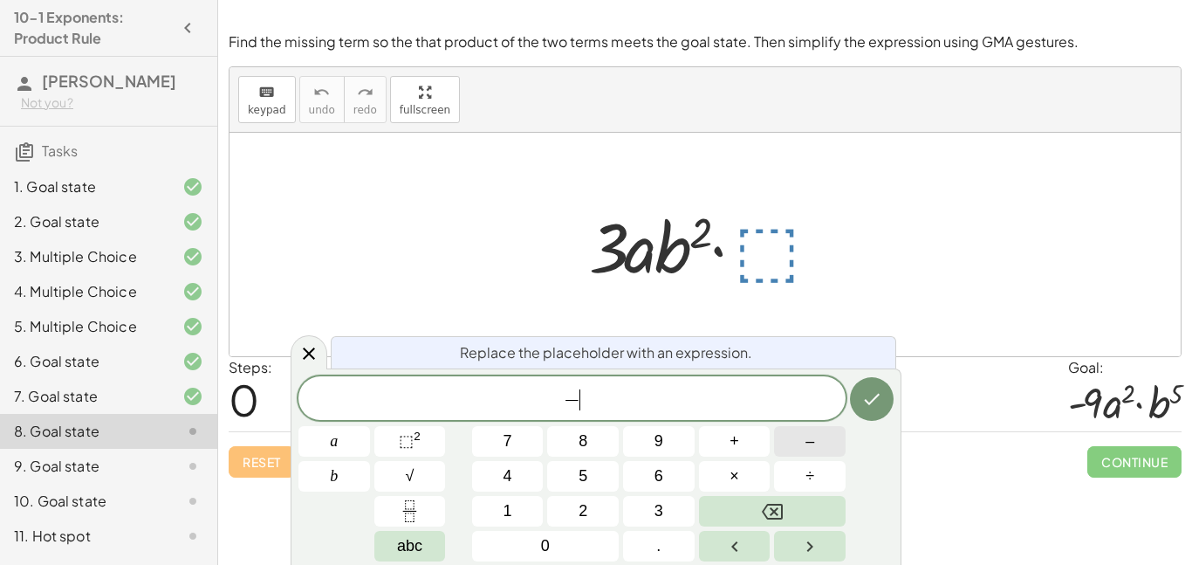
click at [826, 434] on button "–" at bounding box center [810, 441] width 72 height 31
click at [645, 505] on button "3" at bounding box center [659, 511] width 72 height 31
click at [347, 448] on button "a" at bounding box center [335, 441] width 72 height 31
click at [322, 477] on button "b" at bounding box center [335, 476] width 72 height 31
click at [409, 434] on span "⬚" at bounding box center [406, 440] width 15 height 17
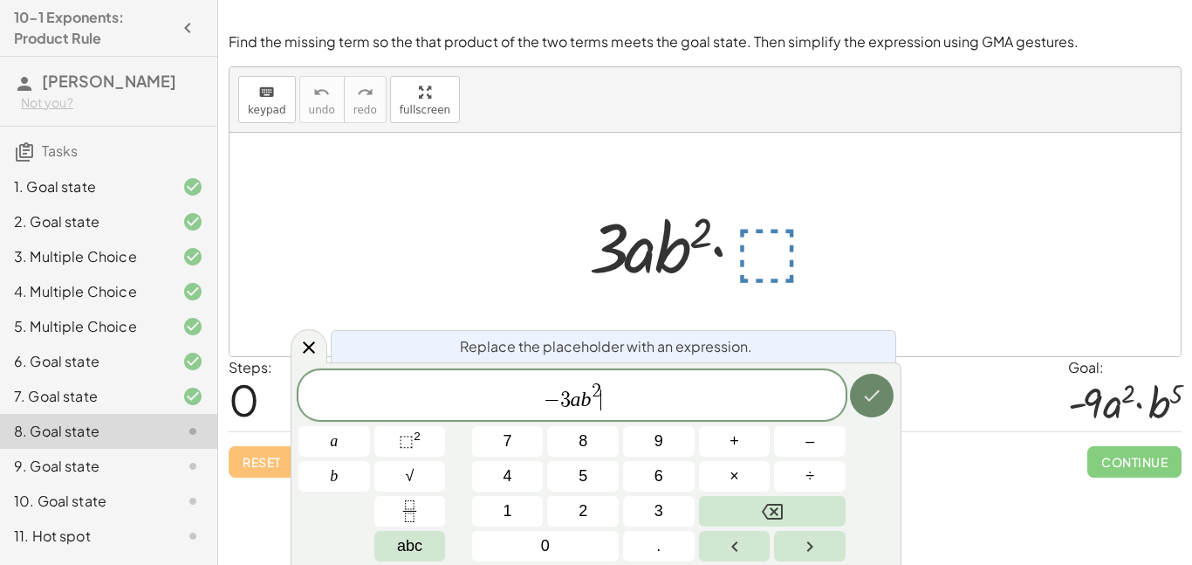
click at [852, 402] on button "Done" at bounding box center [872, 396] width 44 height 44
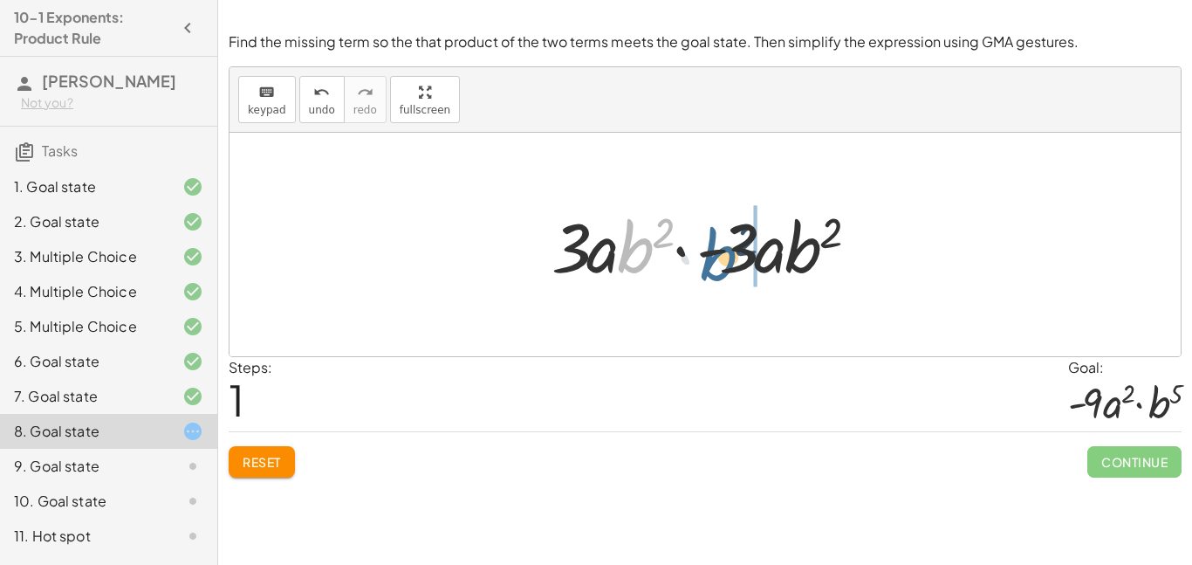
drag, startPoint x: 638, startPoint y: 257, endPoint x: 772, endPoint y: 269, distance: 134.1
click at [772, 269] on div at bounding box center [711, 245] width 337 height 90
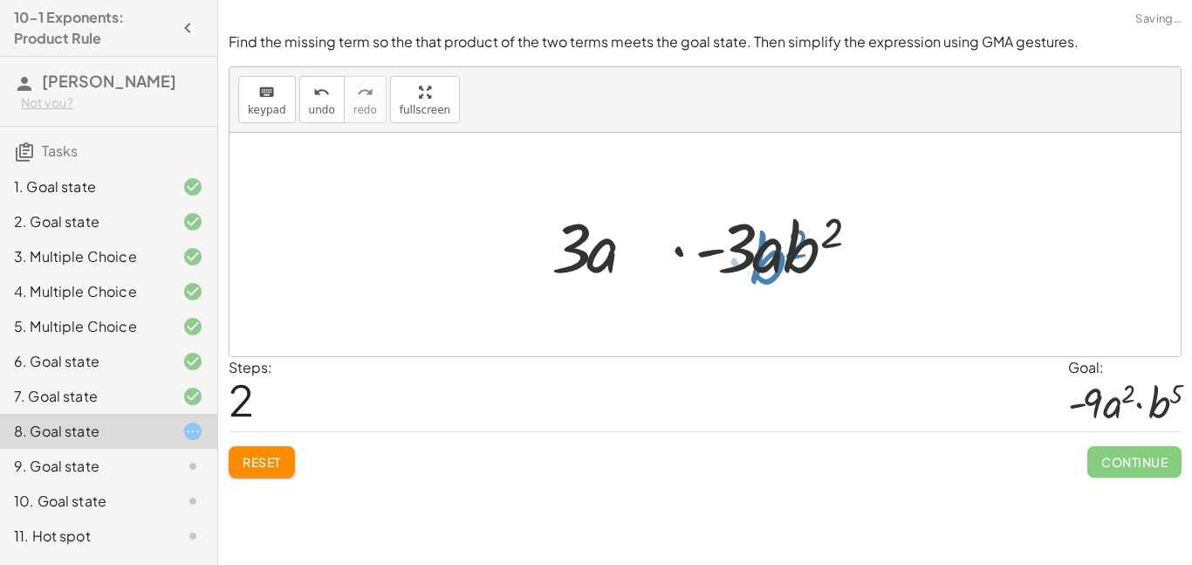
click at [773, 269] on div at bounding box center [712, 245] width 340 height 90
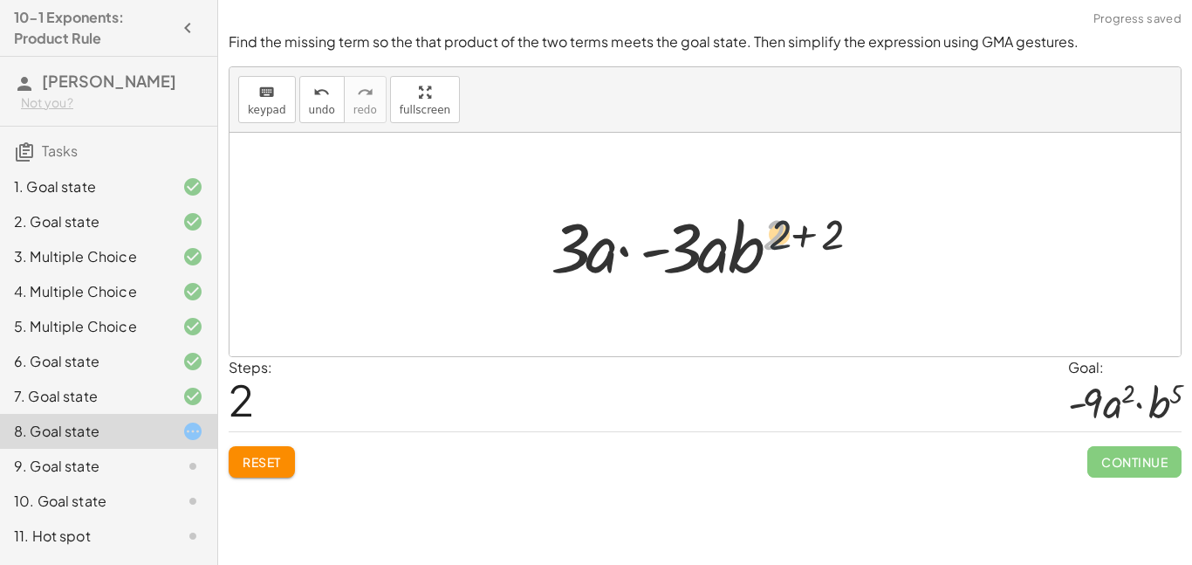
drag, startPoint x: 784, startPoint y: 230, endPoint x: 822, endPoint y: 230, distance: 38.4
click at [822, 230] on div at bounding box center [712, 245] width 340 height 90
drag, startPoint x: 760, startPoint y: 242, endPoint x: 821, endPoint y: 244, distance: 61.2
click at [821, 244] on div at bounding box center [712, 245] width 340 height 90
drag, startPoint x: 810, startPoint y: 238, endPoint x: 838, endPoint y: 240, distance: 28.0
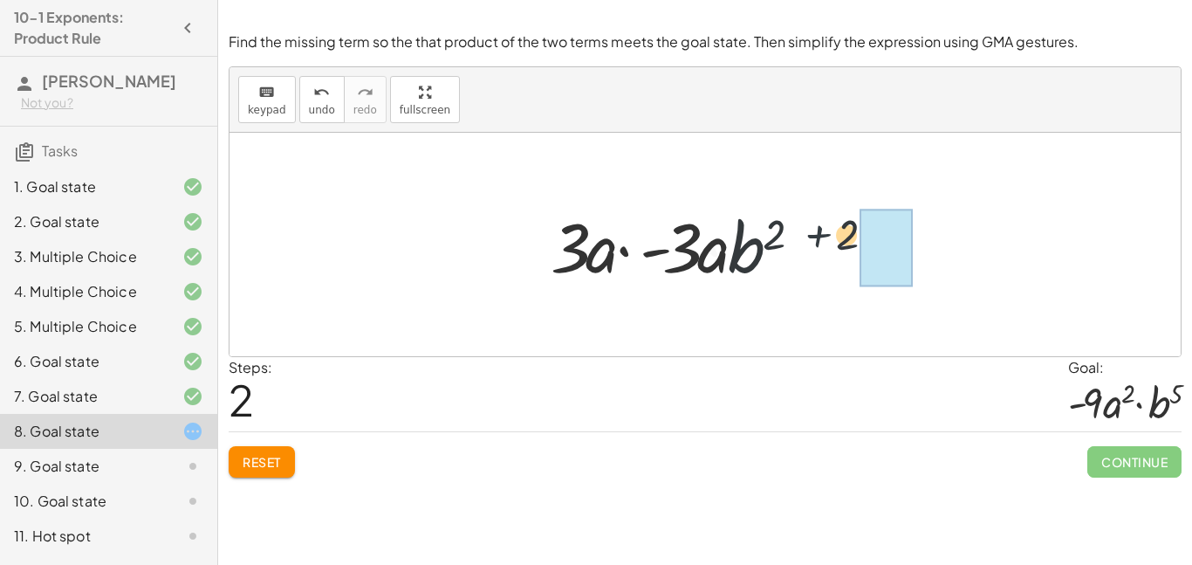
click at [838, 240] on div at bounding box center [712, 245] width 340 height 90
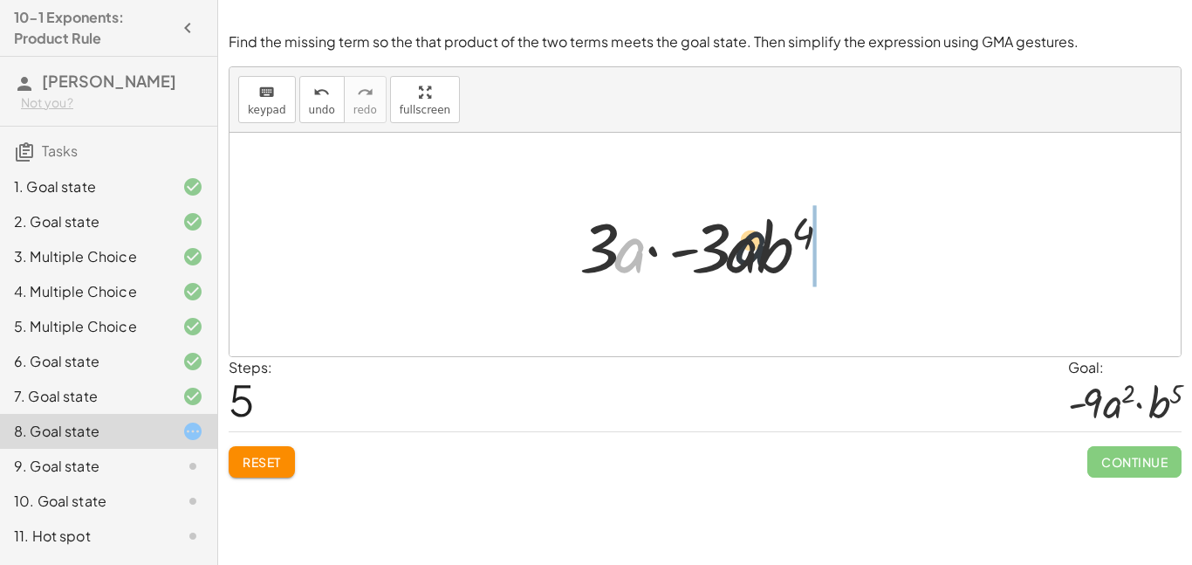
drag, startPoint x: 641, startPoint y: 262, endPoint x: 820, endPoint y: 248, distance: 179.5
click at [820, 248] on div at bounding box center [711, 245] width 281 height 90
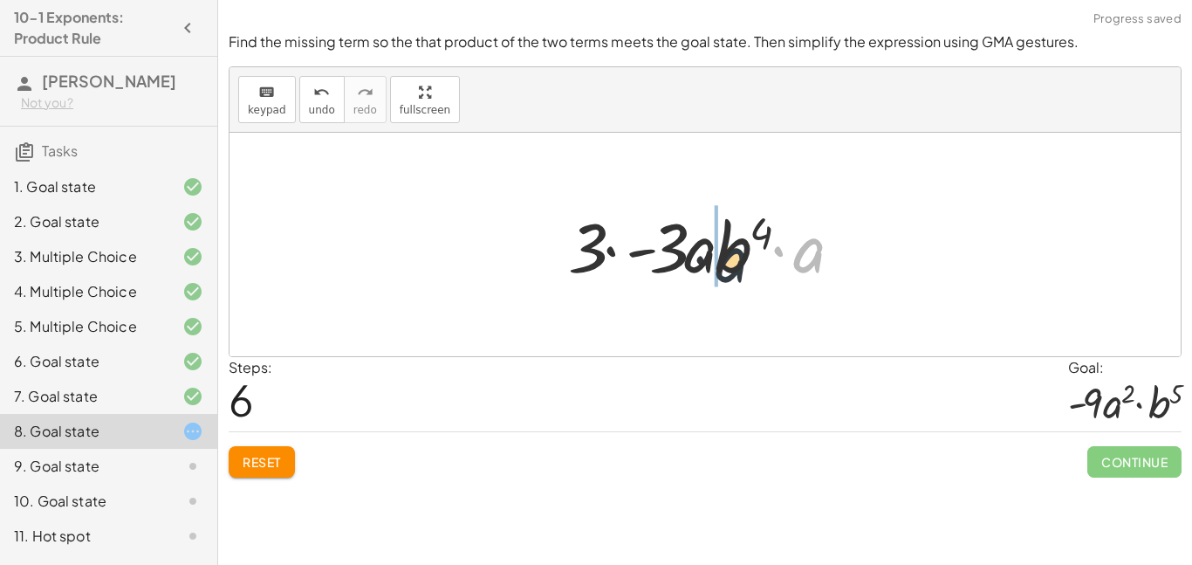
drag, startPoint x: 807, startPoint y: 256, endPoint x: 704, endPoint y: 262, distance: 104.1
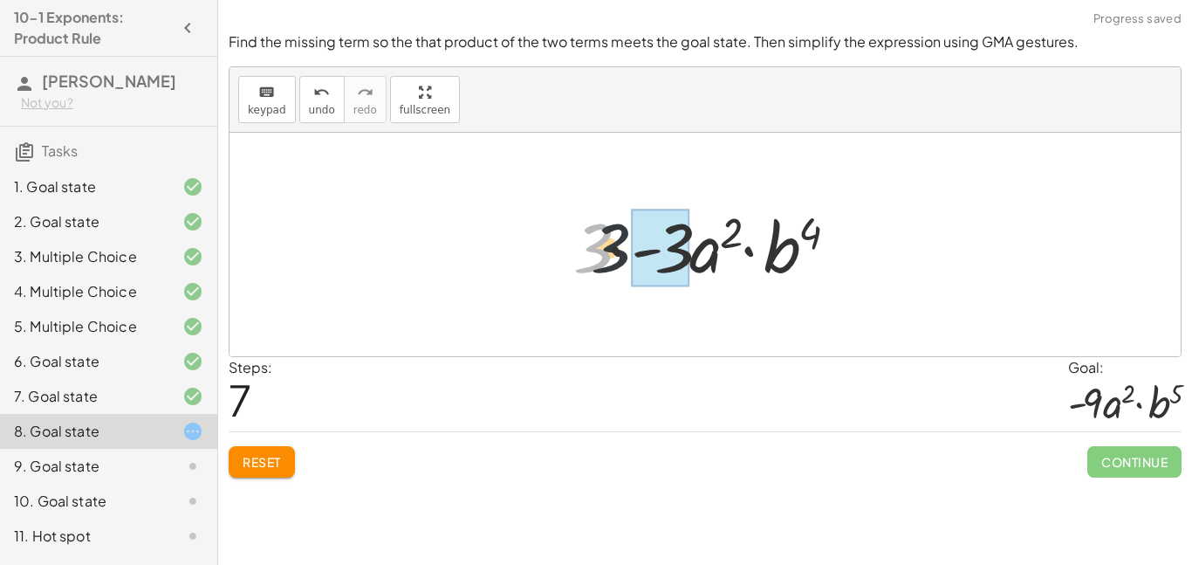
drag, startPoint x: 587, startPoint y: 249, endPoint x: 704, endPoint y: 251, distance: 117.0
click at [704, 251] on div at bounding box center [712, 245] width 294 height 90
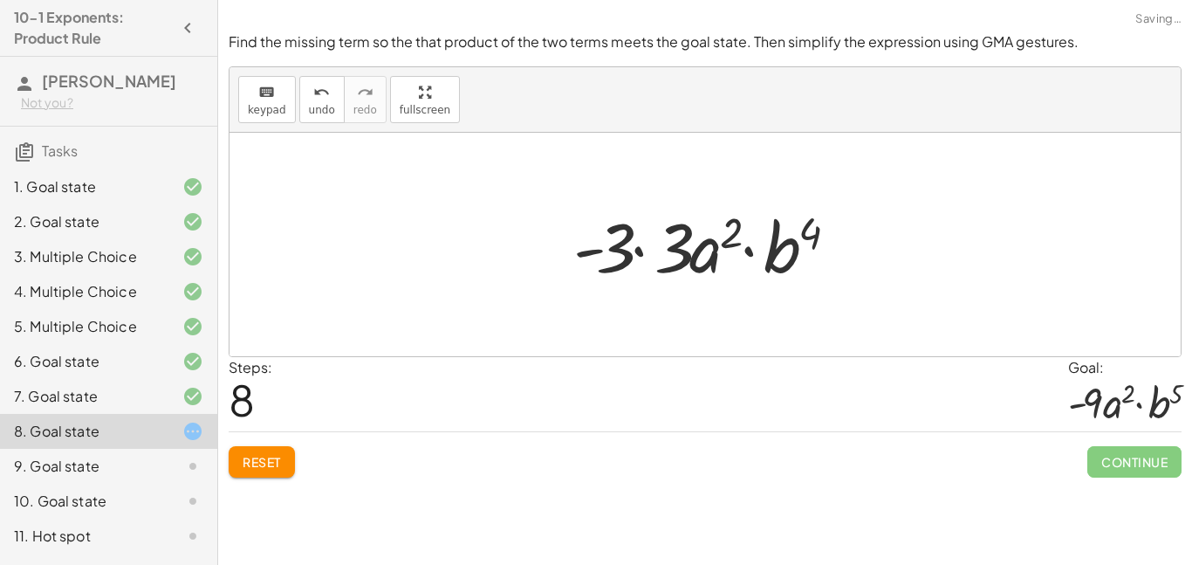
click at [680, 250] on div at bounding box center [712, 245] width 294 height 90
drag, startPoint x: 680, startPoint y: 250, endPoint x: 670, endPoint y: 248, distance: 9.8
click at [670, 248] on div at bounding box center [712, 245] width 237 height 90
